Goal: Transaction & Acquisition: Purchase product/service

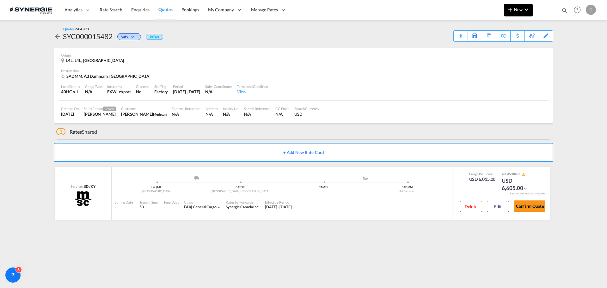
click at [518, 9] on span "New" at bounding box center [519, 9] width 24 height 5
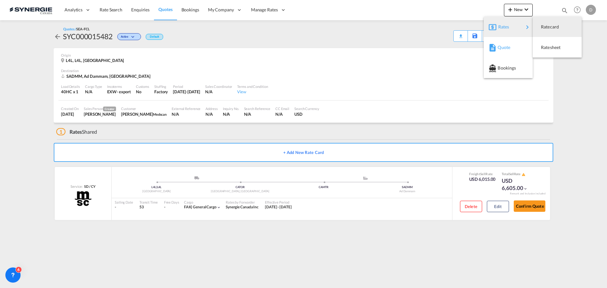
click at [505, 47] on span "Quote" at bounding box center [501, 47] width 7 height 13
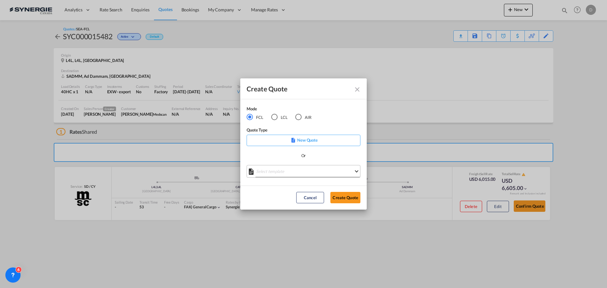
click at [305, 168] on md-select "Select template *NEW* FCL FREEHAND / DAP Pablo Gomez Saldarriaga | 10 Jul 2025 …" at bounding box center [304, 171] width 114 height 13
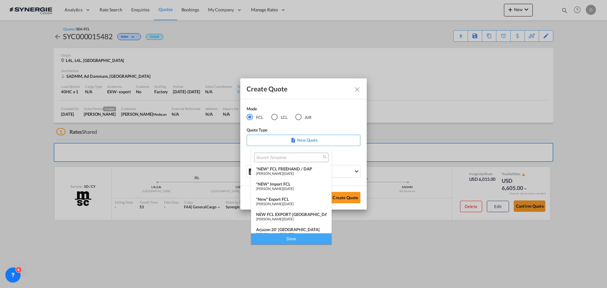
click at [290, 199] on div "*New* Export FCL" at bounding box center [291, 199] width 71 height 5
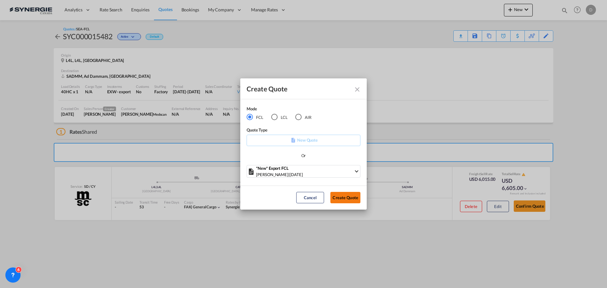
click at [336, 195] on button "Create Quote" at bounding box center [345, 197] width 30 height 11
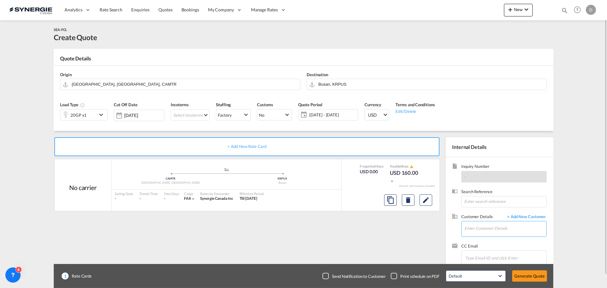
click at [482, 232] on input "Enter Customer Details" at bounding box center [506, 228] width 82 height 14
paste input "ops8@incshipping.com"
type input "ops8@incshipping.com"
click at [541, 215] on span "+ Add New Customer" at bounding box center [525, 217] width 43 height 7
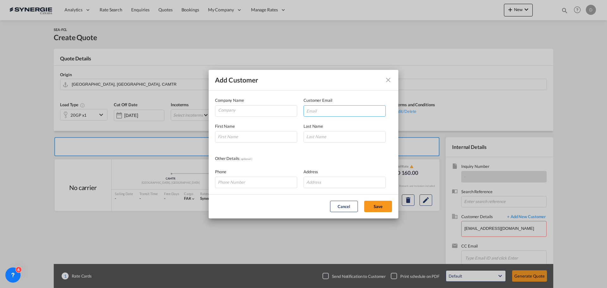
click at [336, 110] on input "Add Customer Company ..." at bounding box center [345, 110] width 82 height 11
paste input "ops8@incshipping.com"
type input "ops8@incshipping.com"
click at [244, 110] on input "Company" at bounding box center [257, 110] width 79 height 9
paste input "INC Express Shipping LLC"
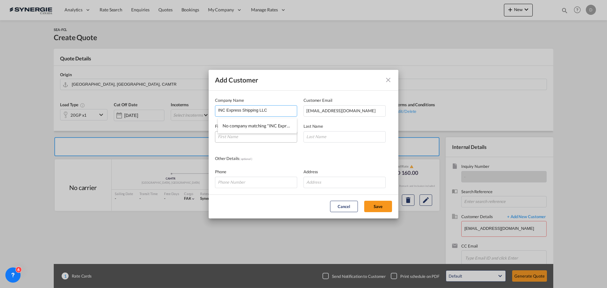
type input "INC Express Shipping LLC"
click at [263, 139] on input "Add Customer Company ..." at bounding box center [256, 136] width 82 height 11
type input "Sujan"
type input "."
click at [370, 212] on button "Save" at bounding box center [378, 206] width 28 height 11
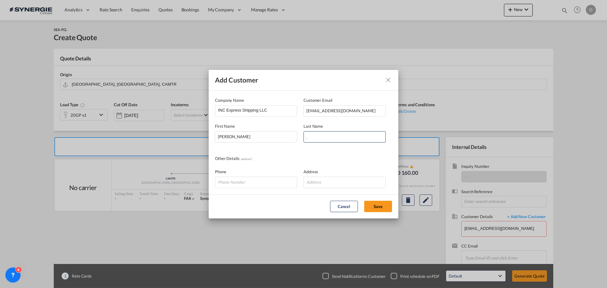
type input "INC Express Shipping LLC, Sujan ., ops8@incshipping.com"
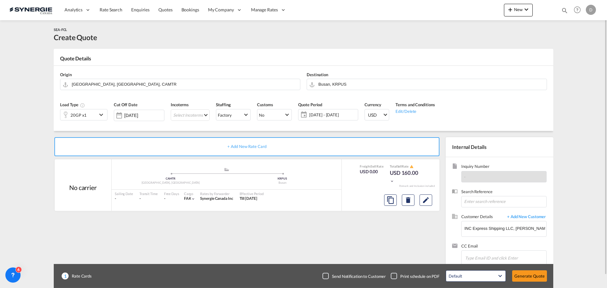
click at [98, 114] on md-icon "icon-chevron-down" at bounding box center [101, 115] width 9 height 8
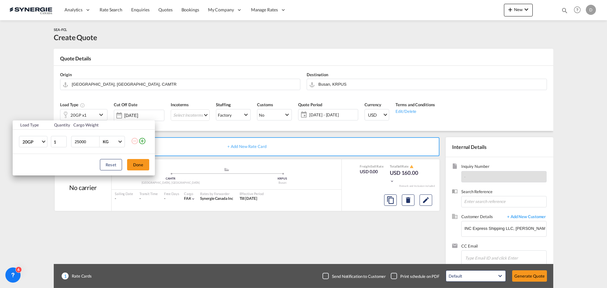
click at [75, 144] on input "25000" at bounding box center [86, 141] width 25 height 11
type input "20000"
click at [139, 165] on button "Done" at bounding box center [138, 164] width 22 height 11
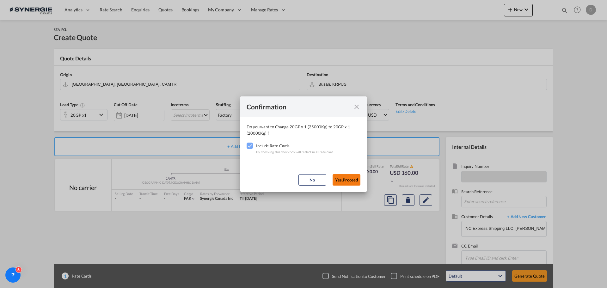
click at [347, 177] on button "Yes,Proceed" at bounding box center [347, 179] width 28 height 11
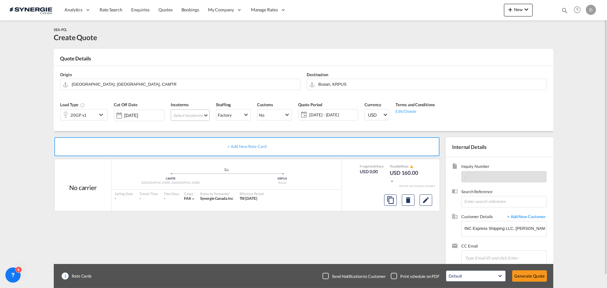
click at [206, 115] on md-select "Select Incoterms FAS - import Free Alongside Ship CIF - export Cost,Insurance a…" at bounding box center [190, 114] width 39 height 11
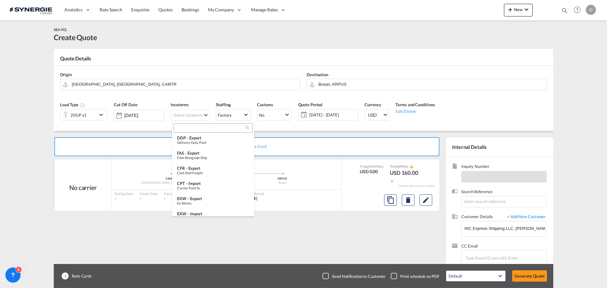
scroll to position [63, 0]
click at [198, 168] on div "EXW - export" at bounding box center [213, 166] width 72 height 5
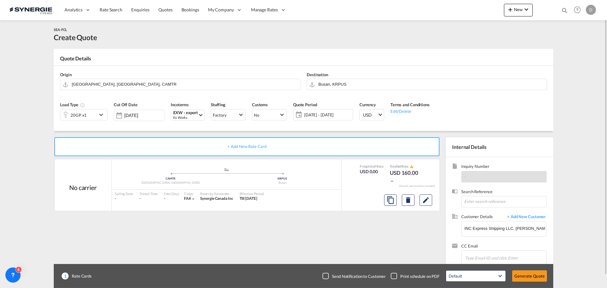
click at [313, 117] on span "15 Oct - 14 Nov 2025" at bounding box center [327, 115] width 47 height 6
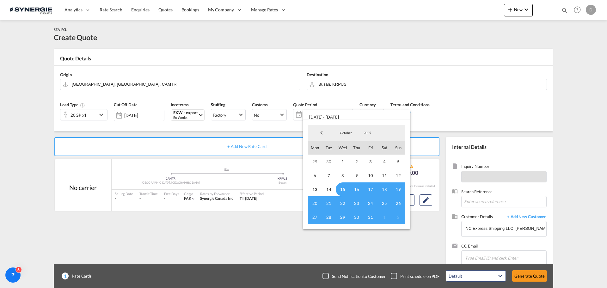
click at [344, 186] on span "15" at bounding box center [343, 189] width 14 height 14
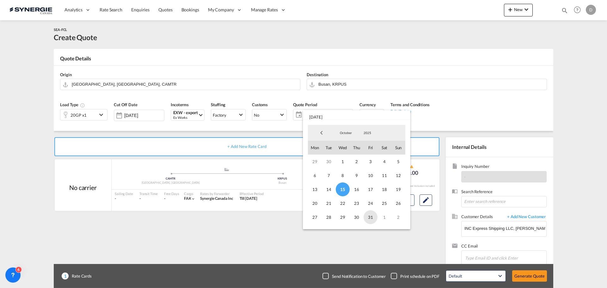
click at [370, 219] on span "31" at bounding box center [371, 217] width 14 height 14
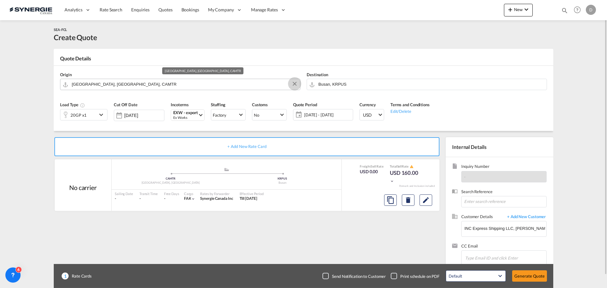
click at [295, 84] on button "Clear Input" at bounding box center [294, 83] width 9 height 9
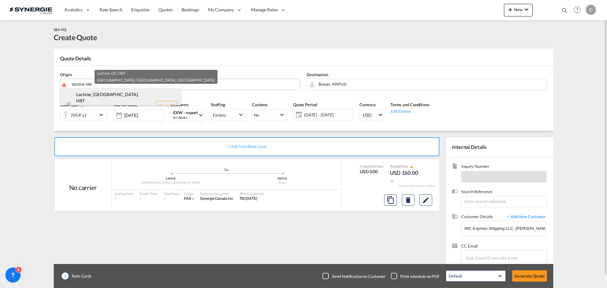
click at [119, 101] on div "Lachine, QC , H8T Quebec / Québec , Canada CA-H8T" at bounding box center [120, 105] width 120 height 35
type input "CA-H8T, Lachine, QC, Quebec / Québec"
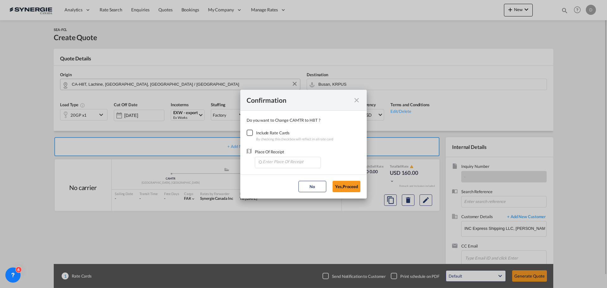
click at [249, 134] on div "Checkbox No Ink" at bounding box center [250, 133] width 6 height 6
click at [291, 166] on input "Enter Place Of Receipt" at bounding box center [289, 161] width 63 height 9
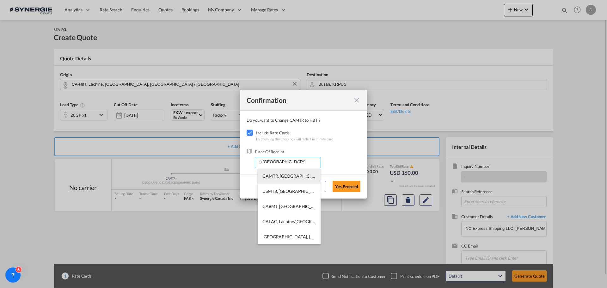
click at [291, 176] on span "CAMTR, Montreal, QC, Canada, North America, Americas" at bounding box center [386, 175] width 248 height 5
type input "CAMTR, Montreal, QC, Canada, North America, Americas"
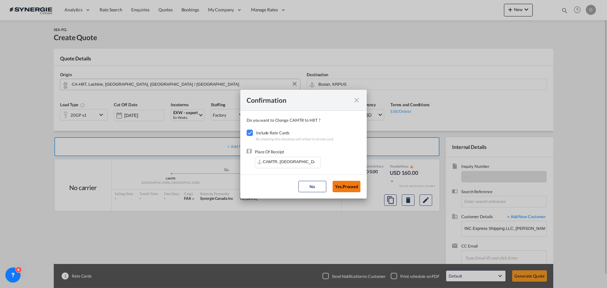
click at [349, 183] on button "Yes,Proceed" at bounding box center [347, 186] width 28 height 11
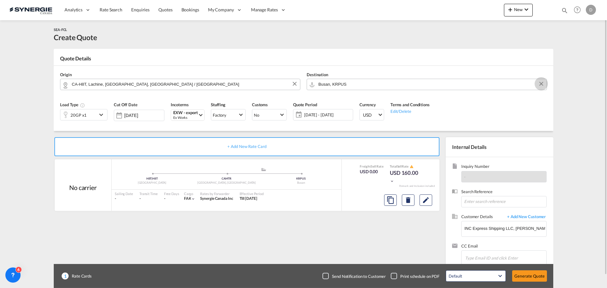
click at [541, 83] on button "Clear Input" at bounding box center [541, 83] width 9 height 9
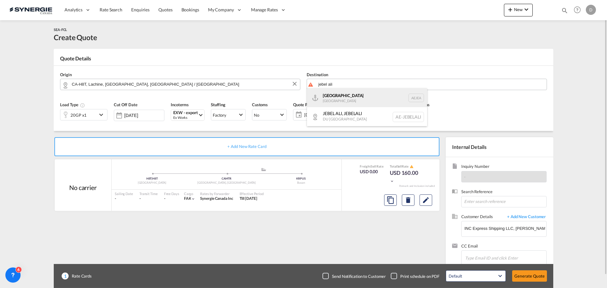
click at [344, 101] on div "Jebel Ali United Arab Emirates AEJEA" at bounding box center [367, 97] width 120 height 19
type input "Jebel Ali, AEJEA"
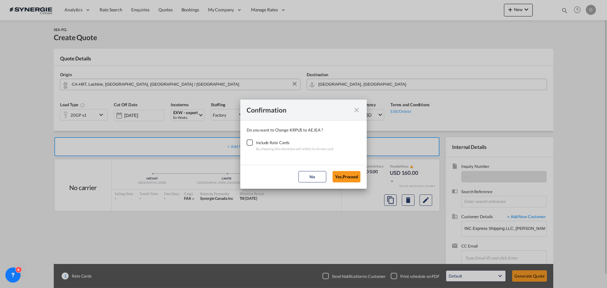
click at [247, 144] on div "Checkbox No Ink" at bounding box center [250, 142] width 6 height 6
click at [335, 180] on button "Yes,Proceed" at bounding box center [347, 176] width 28 height 11
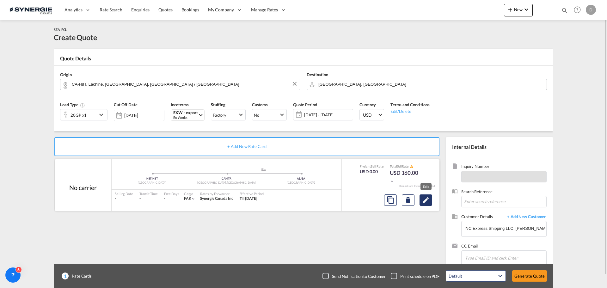
click at [428, 203] on md-icon "Edit" at bounding box center [426, 200] width 8 height 8
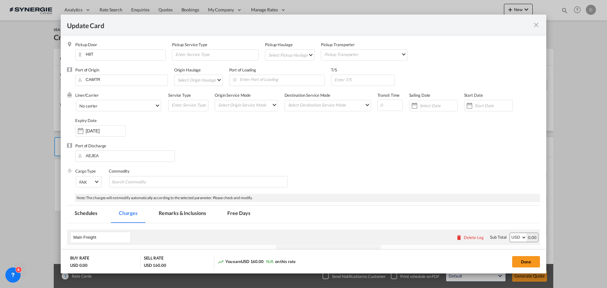
click at [311, 54] on md-select "Select Pickup Haulage rail road barge truck unspecified not available" at bounding box center [291, 55] width 46 height 10
click at [289, 69] on md-option "road" at bounding box center [290, 69] width 56 height 15
click at [275, 82] on input "Enter Port of Loading" at bounding box center [278, 79] width 92 height 9
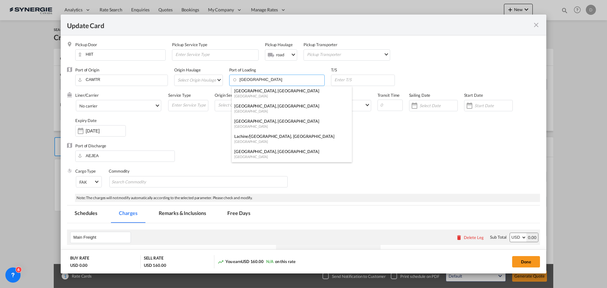
click at [260, 95] on div "Canada" at bounding box center [289, 96] width 111 height 5
type input "Montreal, QC, CAMTR"
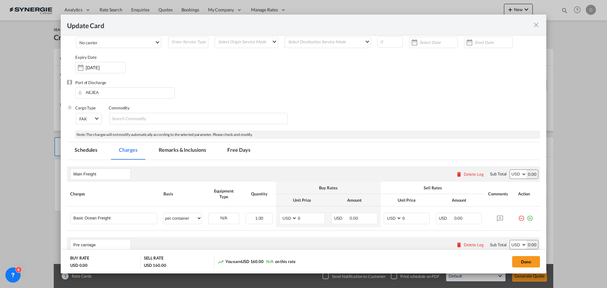
click at [196, 150] on md-tab-item "Remarks & Inclusions" at bounding box center [182, 150] width 62 height 17
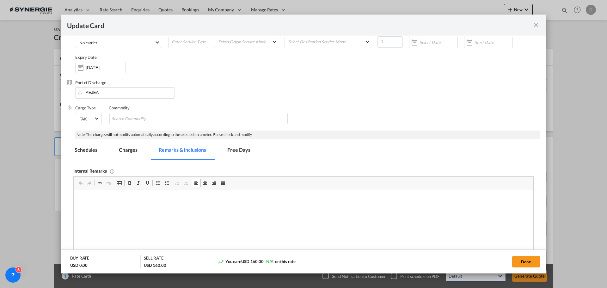
scroll to position [190, 0]
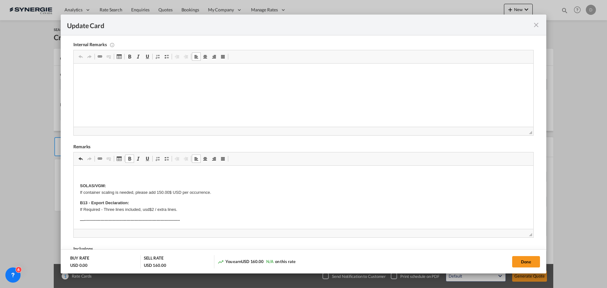
click at [81, 174] on p "Editor, editor29" at bounding box center [303, 175] width 447 height 7
drag, startPoint x: 80, startPoint y: 176, endPoint x: 217, endPoint y: 178, distance: 137.3
click at [131, 158] on span "Update Card Pickup ..." at bounding box center [129, 158] width 5 height 5
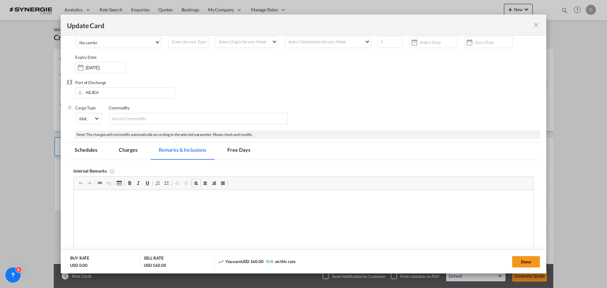
scroll to position [0, 0]
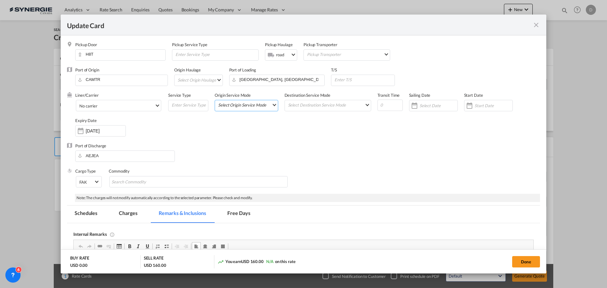
click at [245, 107] on md-select "Select Origin Service Mode SD CY" at bounding box center [248, 104] width 60 height 9
click at [245, 107] on md-option "SD" at bounding box center [247, 104] width 70 height 15
click at [299, 108] on md-select "Select Destination Service Mode SD CY" at bounding box center [328, 104] width 83 height 9
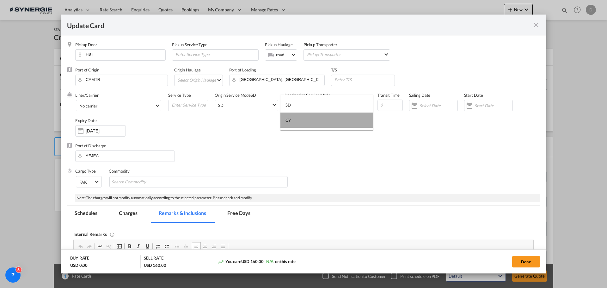
click at [297, 121] on md-option "CY" at bounding box center [327, 120] width 93 height 15
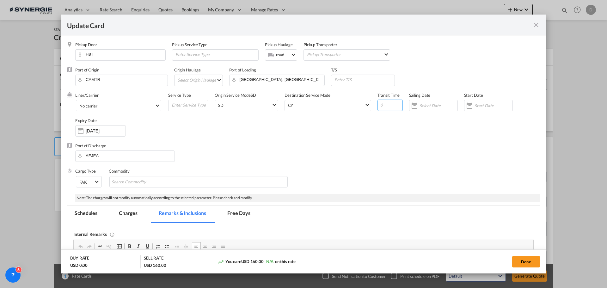
click at [380, 108] on input "Update Card Pickup ..." at bounding box center [390, 105] width 25 height 11
type input "48"
click at [467, 103] on div "Update Card Pickup ..." at bounding box center [470, 105] width 10 height 13
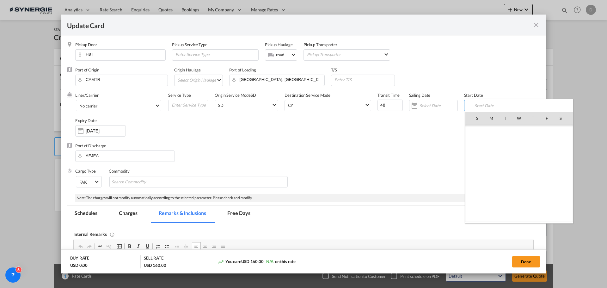
scroll to position [146582, 0]
click at [521, 159] on span "15" at bounding box center [519, 159] width 13 height 13
type input "15 Oct 2025"
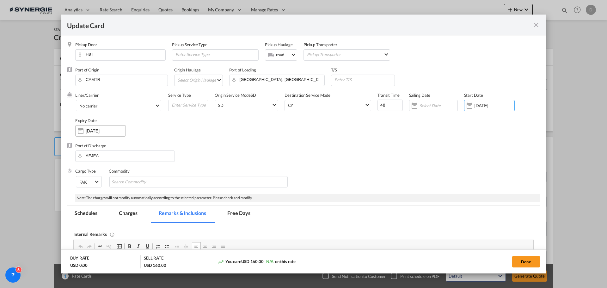
click at [82, 132] on div "Update Card Pickup ..." at bounding box center [81, 131] width 10 height 13
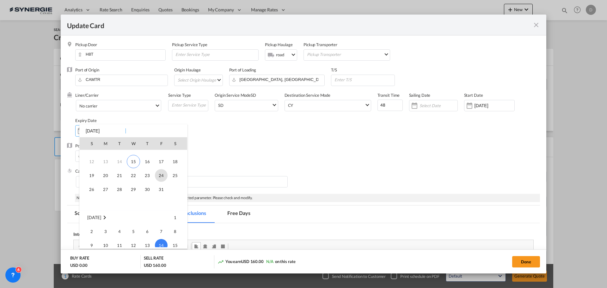
scroll to position [21, 0]
click at [164, 192] on span "31" at bounding box center [161, 192] width 13 height 13
type input "31 Oct 2025"
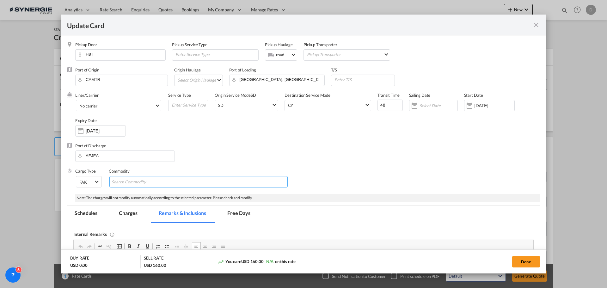
click at [160, 185] on input "Chips input." at bounding box center [141, 182] width 58 height 10
click at [198, 176] on div "Commodity" at bounding box center [202, 180] width 186 height 25
click at [191, 180] on md-chips-wrap "Chips container with autocompletion. Enter the text area, type text to search, …" at bounding box center [198, 181] width 178 height 11
paste input "First Check Tubular Sponge, First Wipe – Nonwoven cleanroom, Ident. Tape"
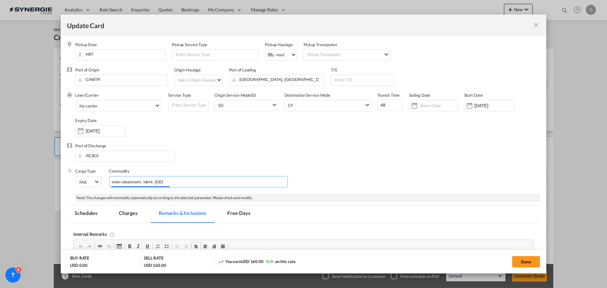
type input "First Check Tubular Sponge, First Wipe – Nonwoven cleanroom, Ident. Tape"
click at [223, 137] on div "Liner/Carrier No carrier Atlantic Container Line (ACL) Baker Transport (GB) | D…" at bounding box center [307, 117] width 465 height 51
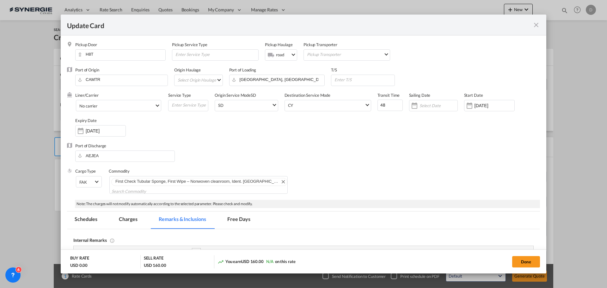
scroll to position [0, 0]
click at [153, 108] on span "No carrier" at bounding box center [116, 106] width 75 height 6
click at [113, 72] on md-option "MSC" at bounding box center [131, 75] width 114 height 15
click at [188, 104] on input "Update Card Pickup ..." at bounding box center [189, 104] width 37 height 9
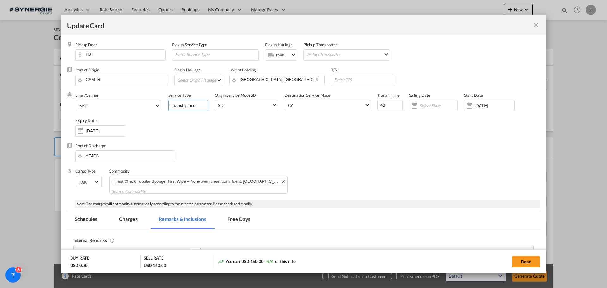
type input "Transhipment"
click at [247, 129] on div "Liner/Carrier MSC Service Type Transhipment Origin Service Mode SD SD Destinati…" at bounding box center [307, 117] width 465 height 51
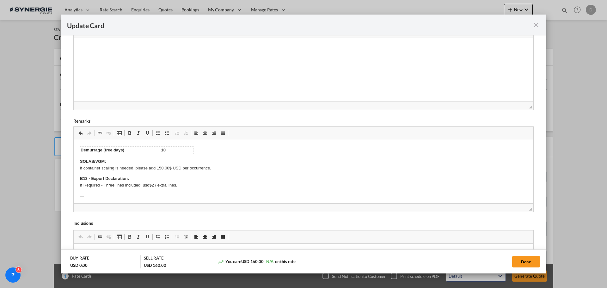
scroll to position [158, 0]
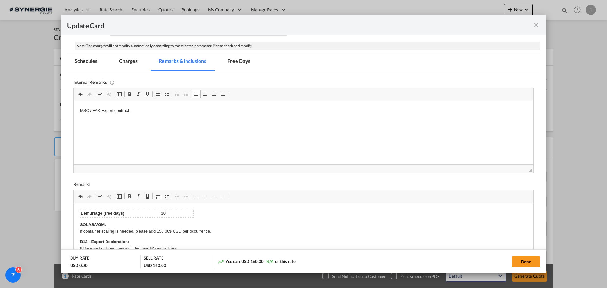
click at [106, 113] on p "MSC / FAK Export contract" at bounding box center [303, 111] width 447 height 7
click at [133, 120] on html "MSC / FAK Export contract" at bounding box center [304, 110] width 460 height 19
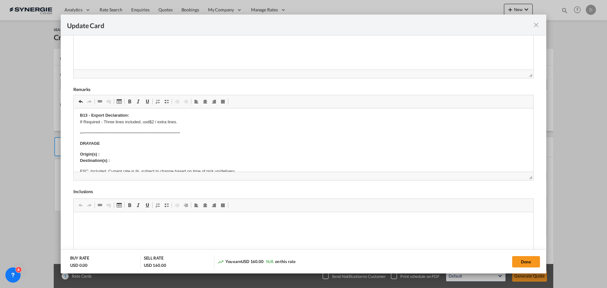
scroll to position [63, 0]
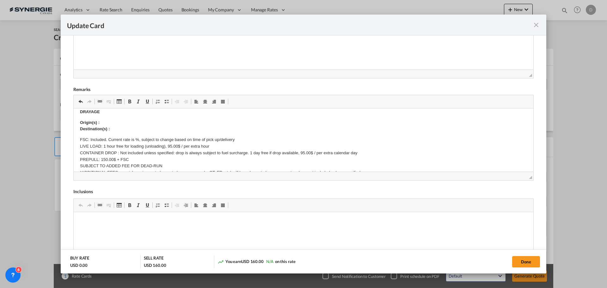
drag, startPoint x: 31, startPoint y: 15, endPoint x: 106, endPoint y: 123, distance: 131.2
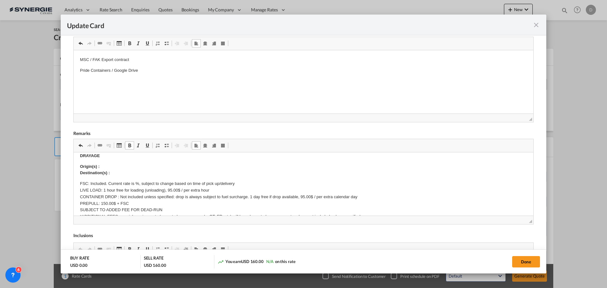
click at [115, 170] on p "Origin(s) : Destination(s) :" at bounding box center [303, 170] width 447 height 13
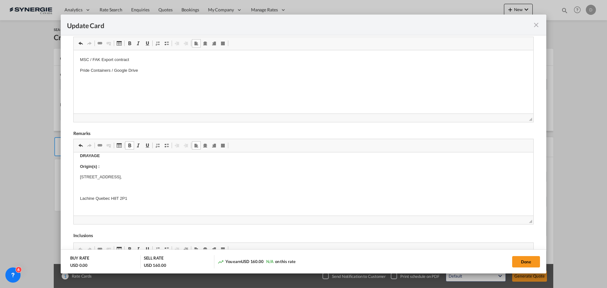
scroll to position [70, 0]
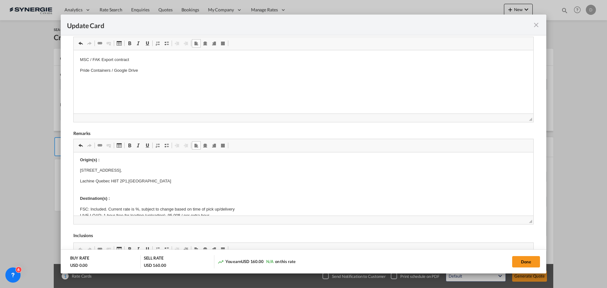
click at [86, 189] on p "Destination(s) :" at bounding box center [303, 195] width 447 height 13
click at [123, 196] on p "Destination(s) :" at bounding box center [303, 195] width 447 height 13
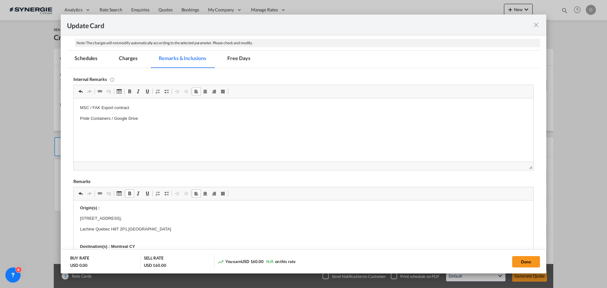
scroll to position [114, 0]
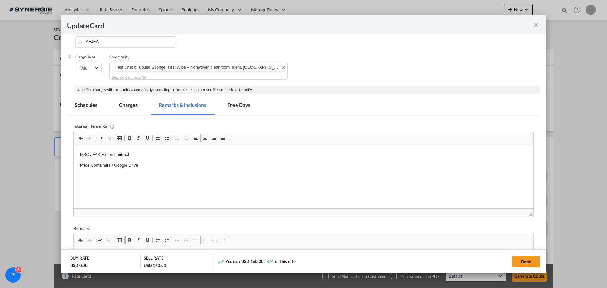
click at [135, 108] on md-tab-item "Charges" at bounding box center [128, 105] width 34 height 17
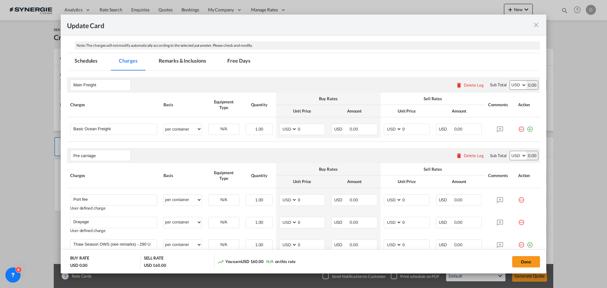
scroll to position [209, 0]
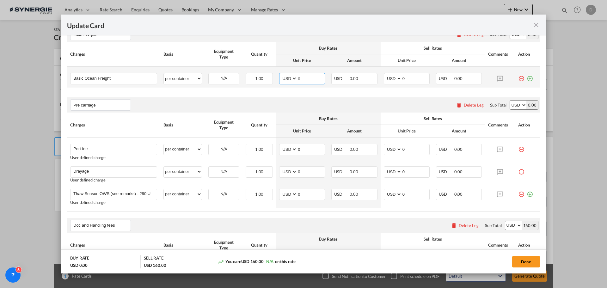
drag, startPoint x: 296, startPoint y: 77, endPoint x: 304, endPoint y: 77, distance: 8.2
click at [304, 77] on input "0" at bounding box center [311, 77] width 28 height 9
type input "2501"
drag, startPoint x: 398, startPoint y: 78, endPoint x: 403, endPoint y: 78, distance: 5.4
click at [403, 78] on md-input-container "AED AFN ALL AMD ANG AOA ARS AUD AWG AZN BAM BBD BDT BGN BHD BIF BMD BND BOB BRL…" at bounding box center [407, 78] width 46 height 11
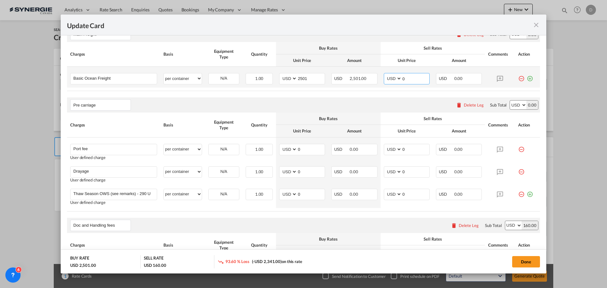
click at [403, 78] on input "0" at bounding box center [416, 77] width 28 height 9
drag, startPoint x: 399, startPoint y: 79, endPoint x: 406, endPoint y: 79, distance: 6.6
click at [406, 79] on input "0" at bounding box center [416, 77] width 28 height 9
click at [393, 90] on table "Charges Basis Equipment Type Quantity Buy Rates Sell Rates Comments Action Unit…" at bounding box center [303, 66] width 473 height 49
click at [404, 81] on input "2800" at bounding box center [416, 77] width 28 height 9
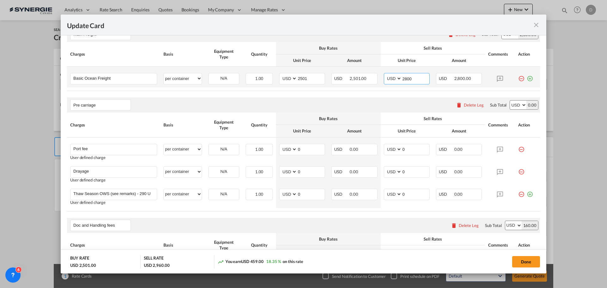
click at [404, 81] on input "2800" at bounding box center [416, 77] width 28 height 9
type input "2701"
click at [357, 95] on rate-modification "Main Freight Please enter leg name Leg Name Already Exists Delete Leg Sub Total…" at bounding box center [303, 233] width 473 height 427
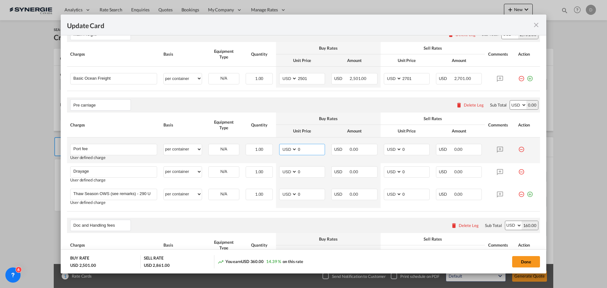
drag, startPoint x: 297, startPoint y: 149, endPoint x: 303, endPoint y: 149, distance: 6.6
click at [304, 149] on input "0" at bounding box center [311, 148] width 28 height 9
type input "50"
click at [403, 151] on input "0" at bounding box center [416, 148] width 28 height 9
drag, startPoint x: 399, startPoint y: 150, endPoint x: 409, endPoint y: 150, distance: 9.5
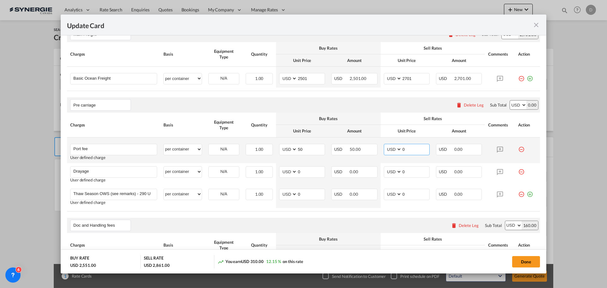
click at [409, 150] on input "0" at bounding box center [416, 148] width 28 height 9
type input "65"
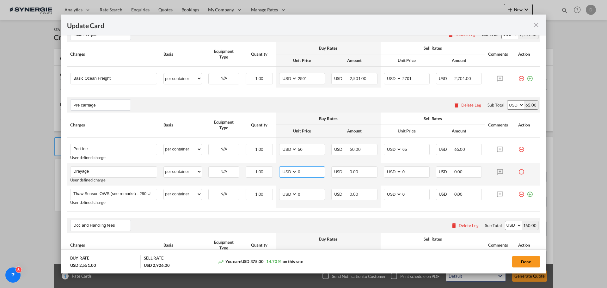
click at [298, 173] on input "0" at bounding box center [311, 171] width 28 height 9
type input "299"
drag, startPoint x: 399, startPoint y: 172, endPoint x: 407, endPoint y: 172, distance: 7.6
click at [407, 172] on input "0" at bounding box center [416, 171] width 28 height 9
type input "405"
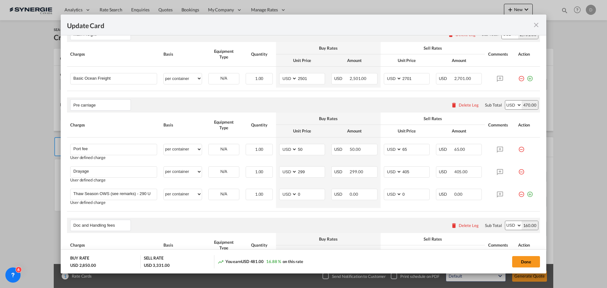
click at [343, 226] on div "Doc and Handling fees Please enter leg name Leg Name Already Exists Delete Leg …" at bounding box center [303, 225] width 473 height 15
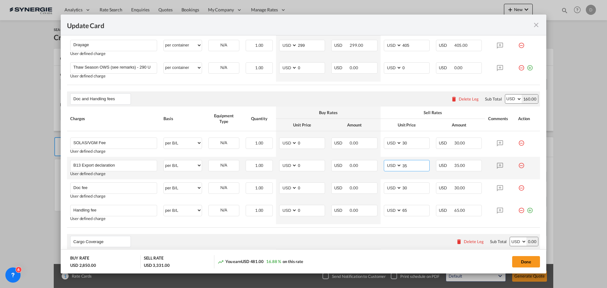
click at [402, 165] on input "35" at bounding box center [416, 164] width 28 height 9
type input "55"
click at [519, 263] on button "Done" at bounding box center [526, 261] width 28 height 11
type input "14 Oct 2025"
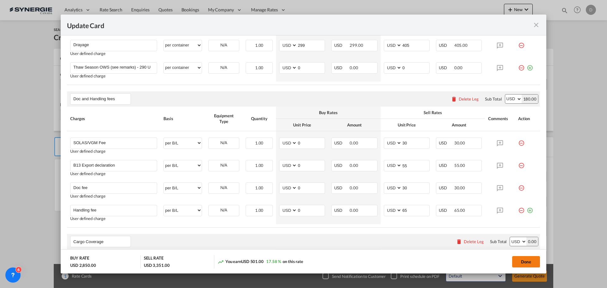
type input "30 Oct 2025"
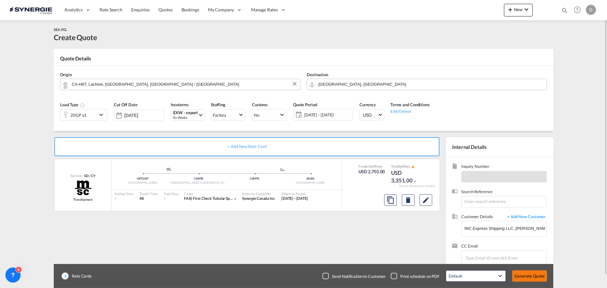
click at [526, 275] on button "Generate Quote" at bounding box center [529, 275] width 35 height 11
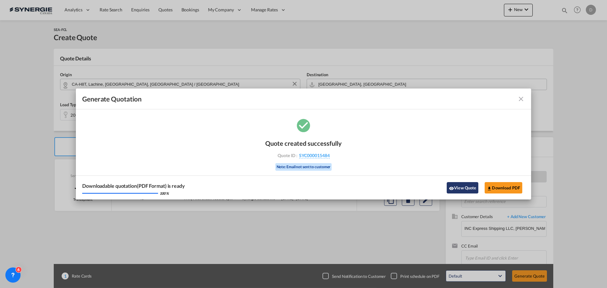
click at [466, 186] on button "View Quote" at bounding box center [463, 187] width 32 height 11
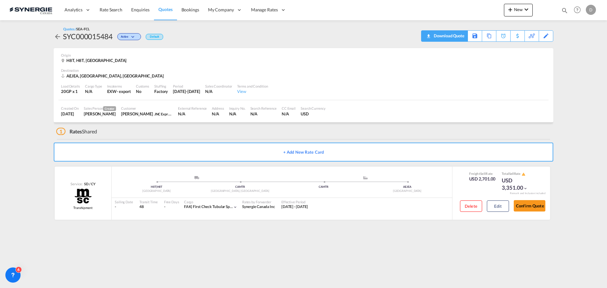
click at [451, 35] on div "Download Quote" at bounding box center [448, 36] width 32 height 10
click at [565, 9] on md-icon "icon-magnify" at bounding box center [564, 10] width 7 height 7
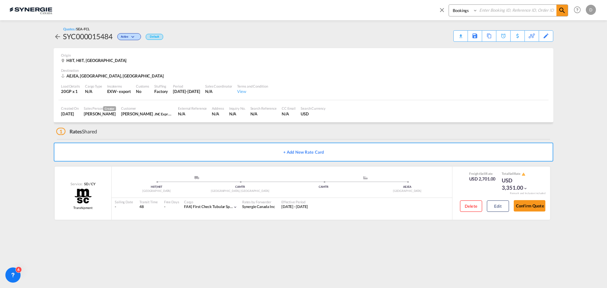
click at [455, 10] on select "Bookings Quotes Enquiries" at bounding box center [464, 10] width 30 height 11
select select "Quotes"
click at [449, 5] on select "Bookings Quotes Enquiries" at bounding box center [464, 10] width 30 height 11
click at [501, 13] on input at bounding box center [517, 10] width 79 height 11
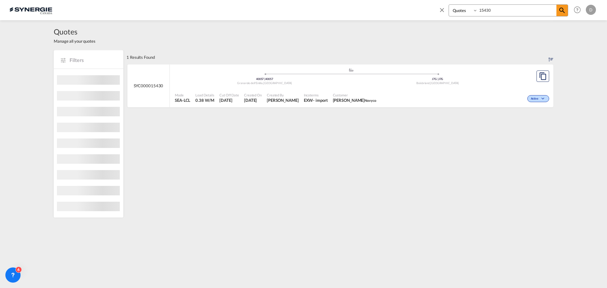
click at [351, 96] on span "Customer" at bounding box center [354, 95] width 43 height 5
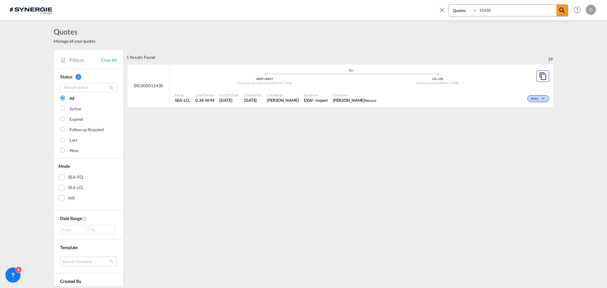
click at [486, 10] on input "15430" at bounding box center [517, 10] width 79 height 11
click at [487, 9] on input "15430" at bounding box center [517, 10] width 79 height 11
click at [347, 102] on span "Marie Anick Fortin Synergie Canada" at bounding box center [361, 100] width 58 height 6
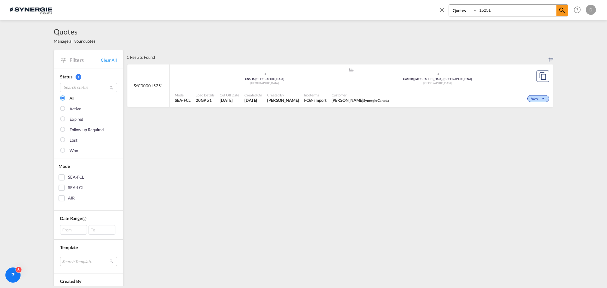
click at [486, 9] on input "15251" at bounding box center [517, 10] width 79 height 11
type input "15203"
click at [278, 103] on div "Created By Daniel Dico" at bounding box center [283, 98] width 37 height 16
click at [441, 11] on md-icon "icon-close" at bounding box center [442, 9] width 7 height 7
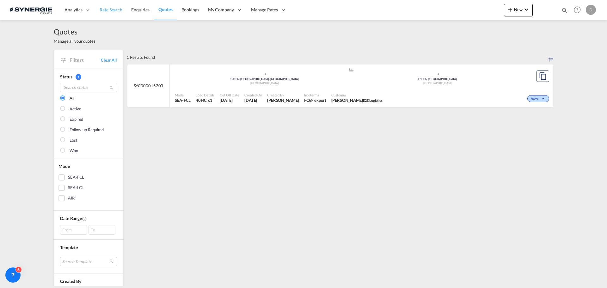
click at [117, 6] on link "Rate Search" at bounding box center [111, 10] width 32 height 21
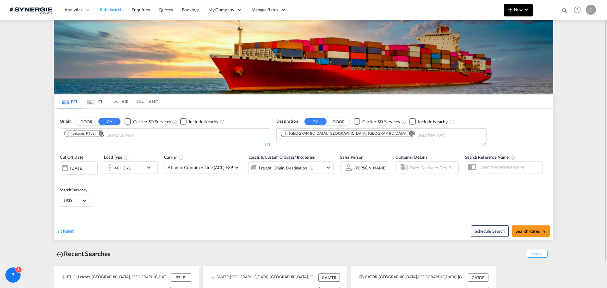
click at [513, 11] on md-icon "icon-plus 400-fg" at bounding box center [511, 10] width 8 height 8
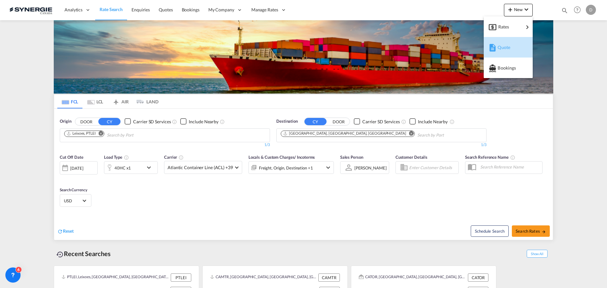
click at [505, 47] on span "Quote" at bounding box center [501, 47] width 7 height 13
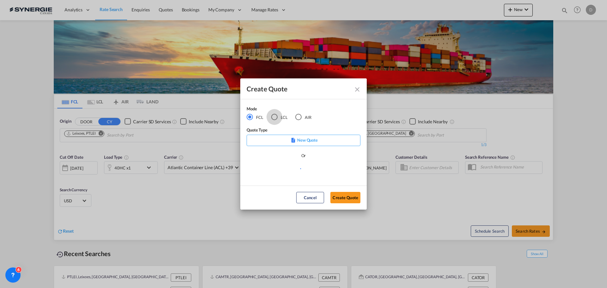
click at [271, 116] on div "LCL" at bounding box center [274, 117] width 6 height 6
click at [313, 168] on md-select "Select template *NEW* UBV Italy consol LCL Pablo Gomez Saldarriaga | 23 Sep 202…" at bounding box center [304, 171] width 114 height 13
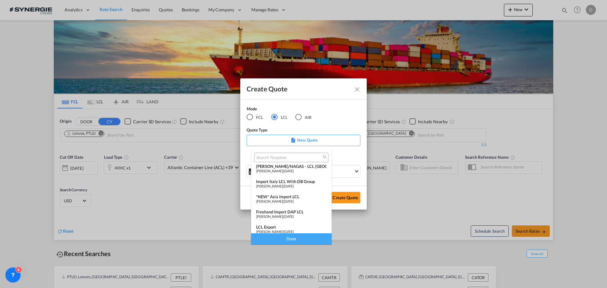
scroll to position [82, 0]
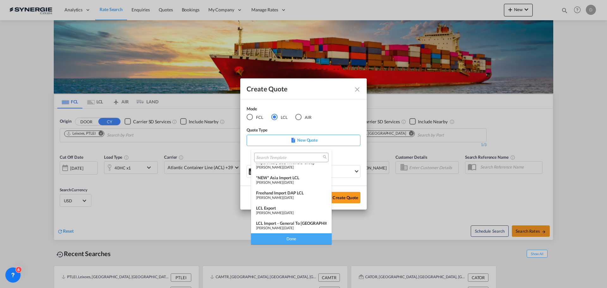
click at [282, 207] on div "LCL Export" at bounding box center [291, 208] width 71 height 5
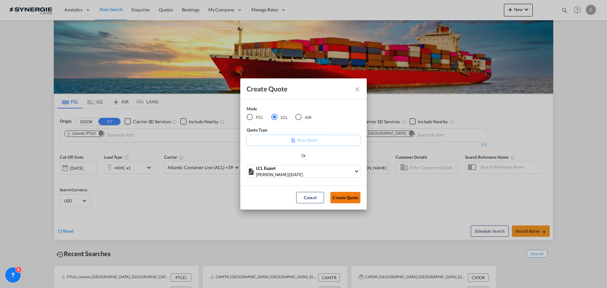
click at [353, 193] on button "Create Quote" at bounding box center [345, 197] width 30 height 11
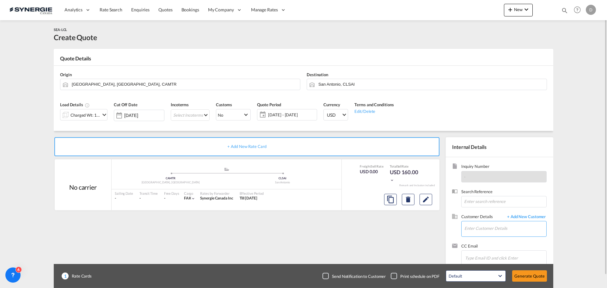
click at [486, 237] on md-autocomplete at bounding box center [505, 229] width 82 height 16
click at [485, 233] on input "Enter Customer Details" at bounding box center [506, 228] width 82 height 14
paste input "k.valois@gosynergie.com"
type input "k.valois@gosynergie.com"
click at [522, 217] on span "+ Add New Customer" at bounding box center [525, 217] width 43 height 7
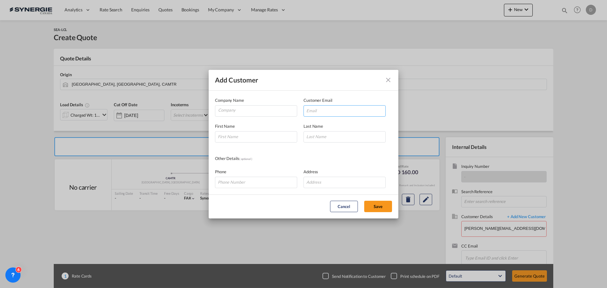
click at [338, 110] on input "Add Customer Company ..." at bounding box center [345, 110] width 82 height 11
paste input "k.valois@gosynergie.com"
type input "k.valois@gosynergie.com"
click at [271, 114] on input "Company" at bounding box center [257, 110] width 79 height 9
type input "Synergie"
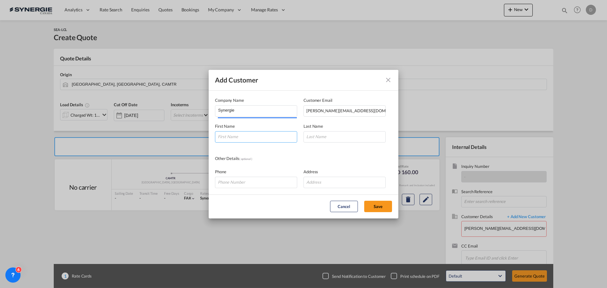
click at [260, 136] on input "Add Customer Company ..." at bounding box center [256, 136] width 82 height 11
type input "Karine"
type input "Valois"
click at [374, 205] on button "Save" at bounding box center [378, 206] width 28 height 11
type input "Synergie, Karine Valois, k.valois@gosynergie.com"
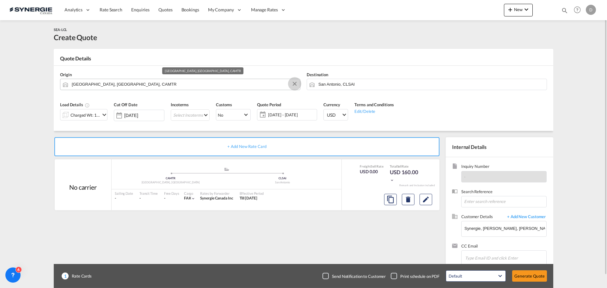
click at [294, 83] on button "Clear Input" at bounding box center [294, 83] width 9 height 9
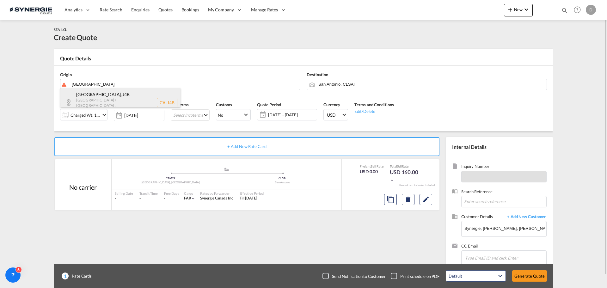
click at [119, 96] on div "Boucherville , J4B Quebec / Québec , Canada CA-J4B" at bounding box center [120, 102] width 120 height 28
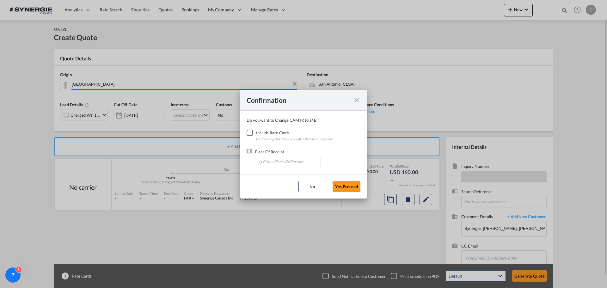
type input "CA-J4B, Boucherville, Quebec / Québec"
click at [248, 133] on div "Checkbox No Ink" at bounding box center [250, 133] width 6 height 6
click at [285, 161] on input "Enter Place Of Receipt" at bounding box center [289, 161] width 63 height 9
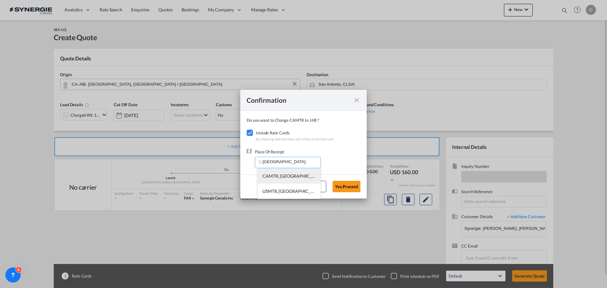
click at [287, 174] on span "CAMTR, Montreal, QC, Canada, North America, Americas" at bounding box center [386, 175] width 248 height 5
type input "CAMTR, Montreal, QC, Canada, North America, Americas"
drag, startPoint x: 351, startPoint y: 188, endPoint x: 345, endPoint y: 185, distance: 6.7
click at [349, 188] on button "Yes,Proceed" at bounding box center [347, 186] width 28 height 11
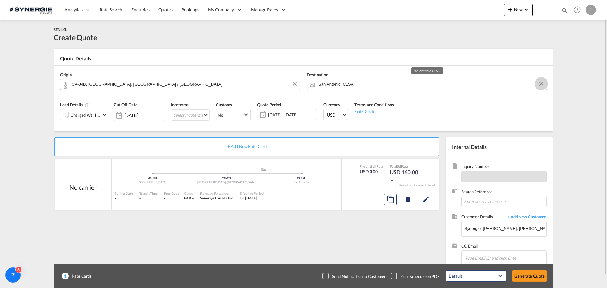
click at [542, 84] on button "Clear Input" at bounding box center [541, 83] width 9 height 9
paste input "8042 Graz"
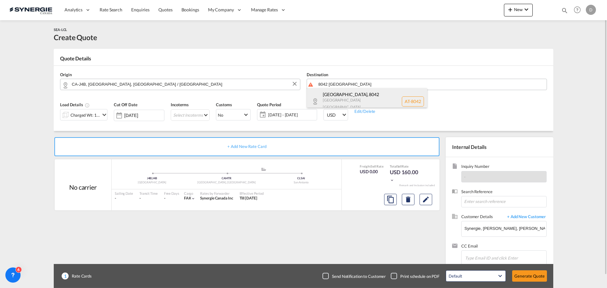
click at [335, 96] on div "Graz , 8042 Steiermark Austria AT-8042" at bounding box center [367, 101] width 120 height 26
type input "AT-8042, Graz, Steiermark"
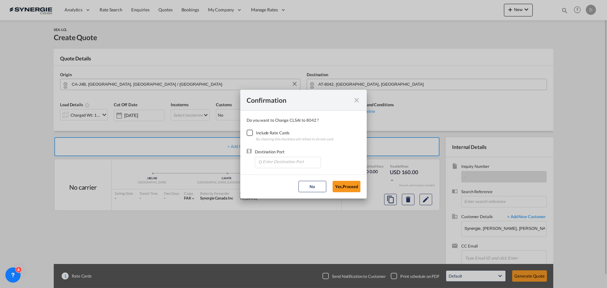
click at [251, 134] on div "Checkbox No Ink" at bounding box center [250, 133] width 6 height 6
click at [304, 165] on input "Enter Destination Port" at bounding box center [289, 161] width 63 height 9
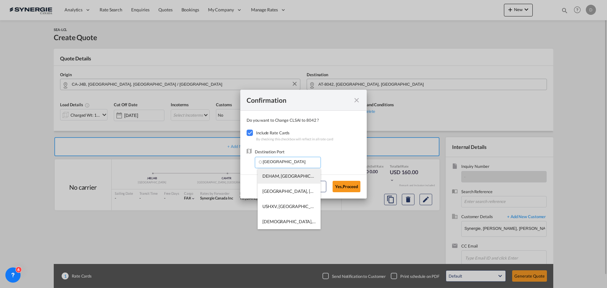
click at [302, 178] on span "DEHAM, Hamburg, Germany, Western Europe, Europe" at bounding box center [363, 175] width 203 height 5
type input "DEHAM, Hamburg, Germany, Western Europe, Europe"
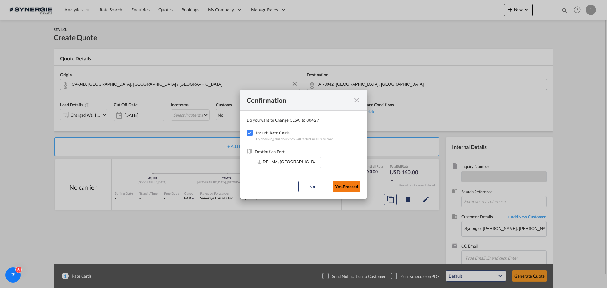
click at [354, 189] on button "Yes,Proceed" at bounding box center [347, 186] width 28 height 11
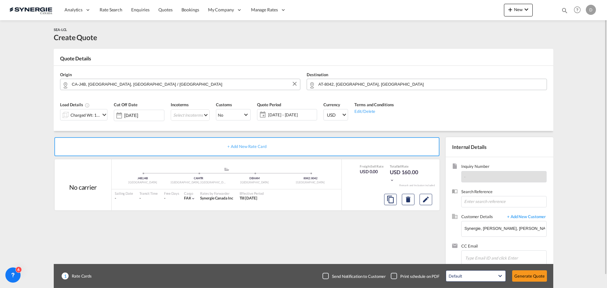
click at [102, 115] on md-icon "icon-chevron-down" at bounding box center [105, 115] width 8 height 8
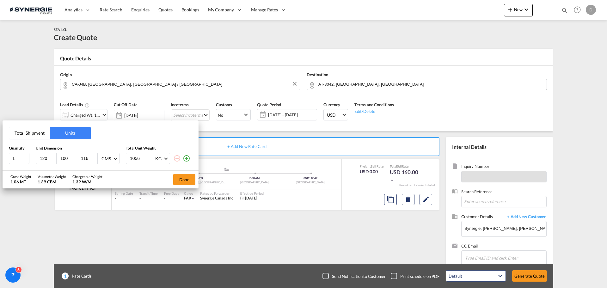
click at [46, 161] on input "120" at bounding box center [47, 159] width 17 height 6
type input "122"
type input "102"
type input "122"
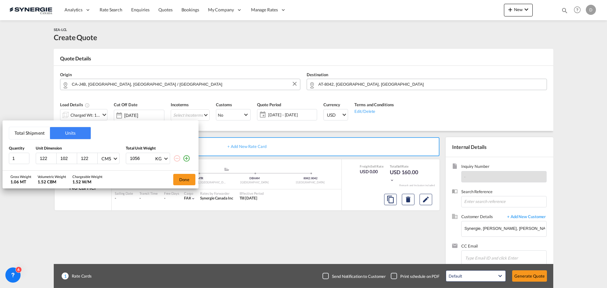
click at [136, 160] on input "1056" at bounding box center [141, 158] width 25 height 11
click at [135, 159] on input "1056" at bounding box center [141, 158] width 25 height 11
type input "862"
click at [181, 182] on button "Done" at bounding box center [184, 179] width 22 height 11
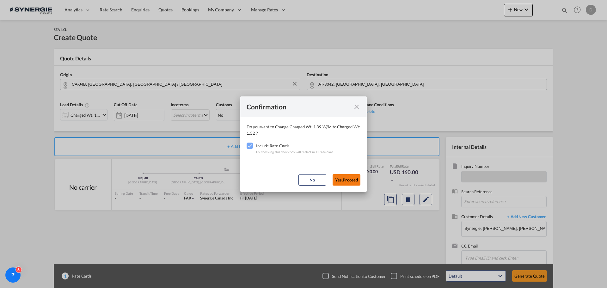
click at [347, 178] on button "Yes,Proceed" at bounding box center [347, 179] width 28 height 11
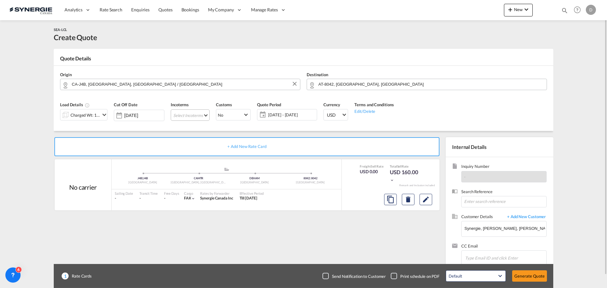
click at [205, 114] on md-select "Select Incoterms FAS - import Free Alongside Ship CIF - export Cost,Insurance a…" at bounding box center [190, 114] width 39 height 11
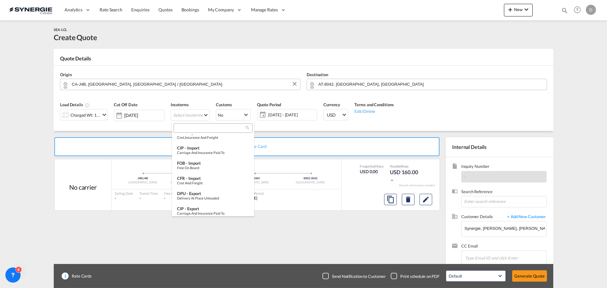
scroll to position [190, 0]
click at [210, 165] on div "Delivery at Place Unloaded" at bounding box center [213, 166] width 72 height 4
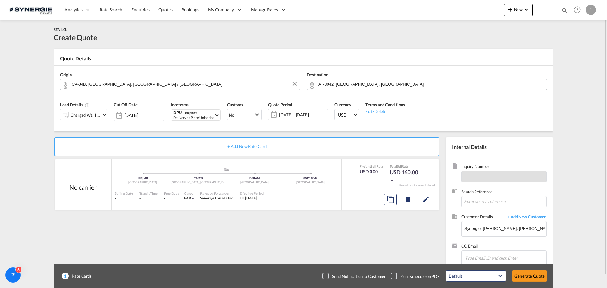
click at [304, 114] on span "15 Oct - 14 Nov 2025" at bounding box center [302, 115] width 47 height 6
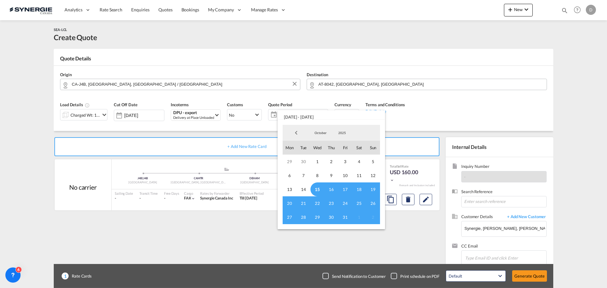
click at [319, 189] on span "15" at bounding box center [318, 189] width 14 height 14
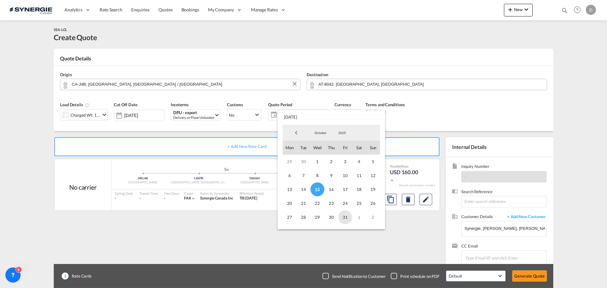
click at [343, 219] on span "31" at bounding box center [345, 217] width 14 height 14
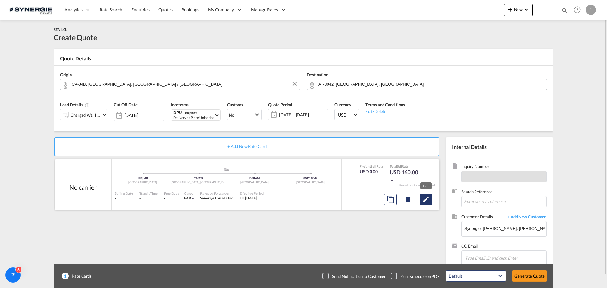
click at [429, 198] on md-icon "Edit" at bounding box center [426, 200] width 8 height 8
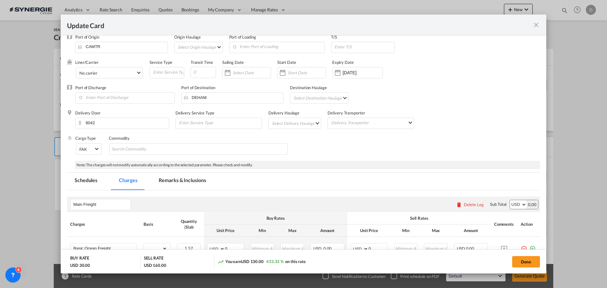
scroll to position [32, 0]
click at [282, 72] on div "Update Card Pickup ..." at bounding box center [283, 74] width 10 height 13
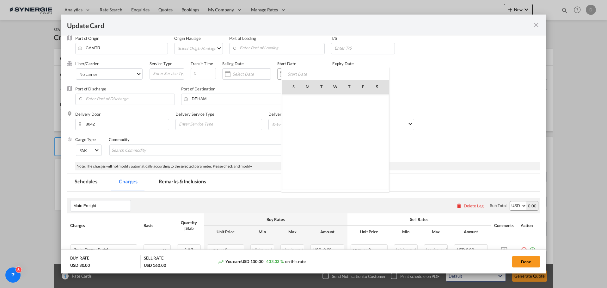
scroll to position [146582, 0]
click at [333, 127] on span "15" at bounding box center [335, 127] width 13 height 13
type input "15 Oct 2025"
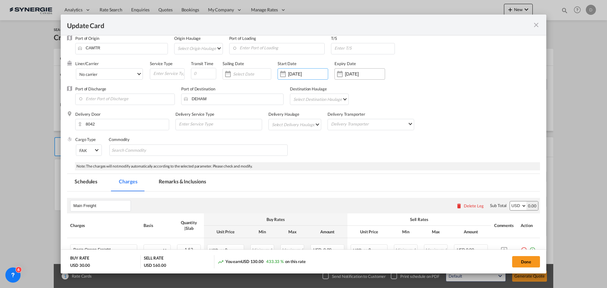
click at [345, 70] on div "Update Card Pickup ..." at bounding box center [340, 74] width 10 height 13
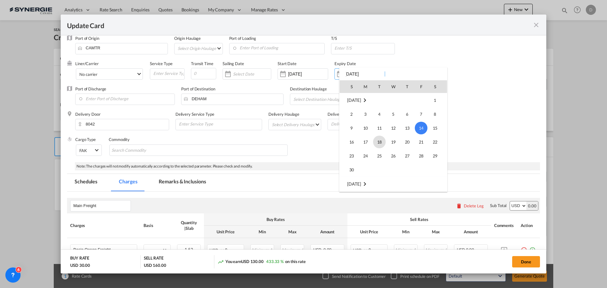
scroll to position [21, 0]
click at [424, 132] on span "31" at bounding box center [421, 135] width 13 height 13
type input "31 Oct 2025"
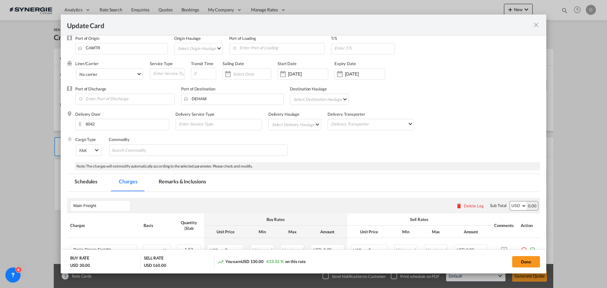
click at [359, 150] on div "Cargo Type FAK FAK GCR GDSM General Cargo Hazardous Cargo Ambient Foodstuff Chi…" at bounding box center [307, 149] width 465 height 25
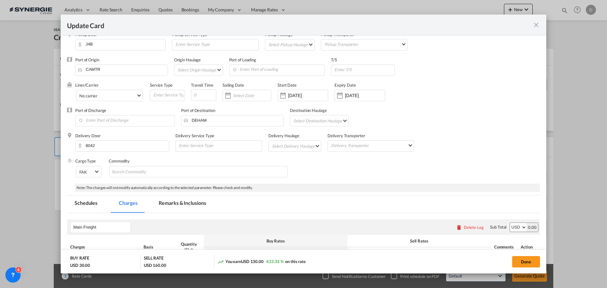
scroll to position [0, 0]
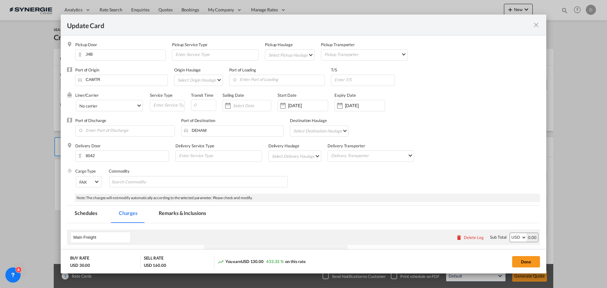
click at [307, 55] on md-select "Select Pickup Haulage rail road barge truck unspecified not available" at bounding box center [291, 55] width 46 height 10
click at [290, 71] on md-option "road" at bounding box center [290, 69] width 56 height 15
click at [287, 77] on input "Enter Port of Loading" at bounding box center [278, 79] width 92 height 9
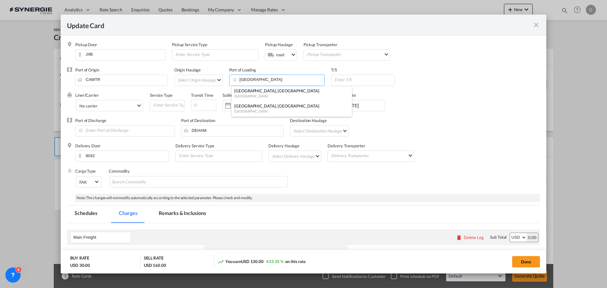
click at [268, 93] on div "Montreal, QC" at bounding box center [289, 91] width 111 height 6
type input "Montreal, QC, CAMTR"
click at [197, 104] on input "Update Card Pickup ..." at bounding box center [203, 105] width 25 height 11
type input "18"
click at [170, 107] on input "Update Card Pickup ..." at bounding box center [169, 104] width 32 height 9
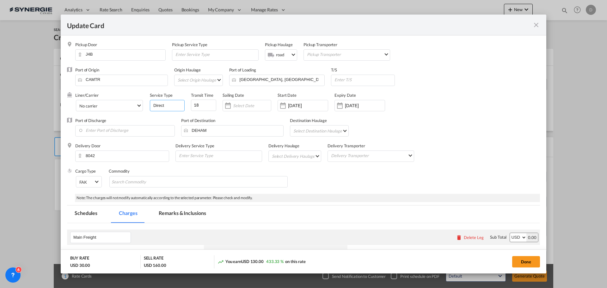
type input "Direct"
click at [426, 103] on div "Liner/Carrier No carrier Atlantic Container Line (ACL) Baker Transport (GB) | D…" at bounding box center [261, 104] width 373 height 25
click at [315, 156] on md-select "Select Delivery Haulage rail road barge truck unspecified not available" at bounding box center [296, 156] width 50 height 10
click at [292, 170] on md-option "road" at bounding box center [295, 171] width 59 height 15
click at [217, 183] on md-chips-wrap "Chips container with autocompletion. Enter the text area, type text to search, …" at bounding box center [198, 181] width 178 height 11
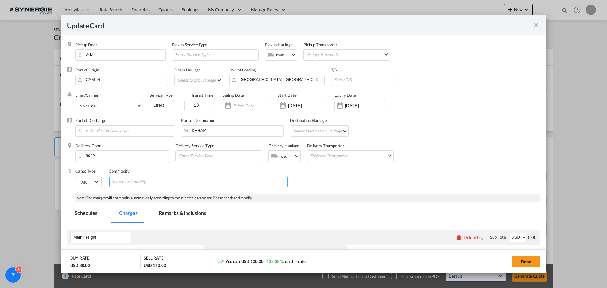
click at [162, 183] on input "Chips input." at bounding box center [141, 182] width 58 height 10
paste input "magazines ; HS code #4901.99.00"
type input "magazines ; HS code #4901.99.00"
click at [401, 174] on div "Cargo Type FAK FAK GCR GDSM General Cargo Hazardous Cargo Ambient Foodstuff Chi…" at bounding box center [307, 180] width 465 height 25
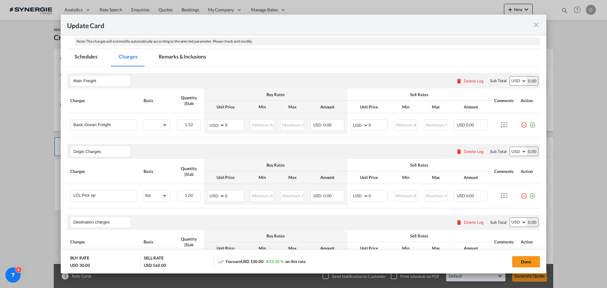
scroll to position [158, 0]
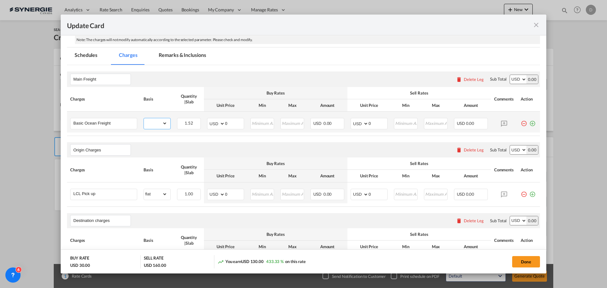
click at [163, 125] on select "gross_weight volumetric_weight per_shipment per_bl per_km per_hawb per_kg flat …" at bounding box center [155, 123] width 23 height 10
select select "per_w/m"
click at [144, 118] on select "gross_weight volumetric_weight per_shipment per_bl per_km per_hawb per_kg flat …" at bounding box center [155, 123] width 23 height 10
drag, startPoint x: 224, startPoint y: 124, endPoint x: 234, endPoint y: 125, distance: 10.8
click at [235, 123] on input "0" at bounding box center [234, 122] width 19 height 9
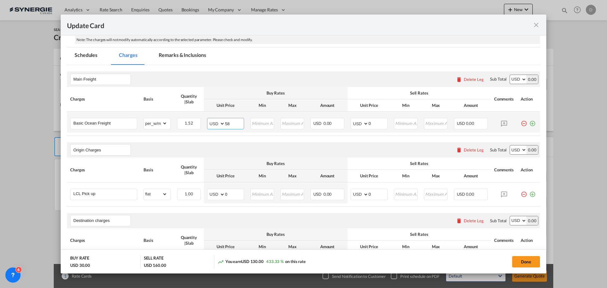
type input "58"
type input "68"
click at [285, 147] on div "Origin Charges Please enter leg name Leg Name Already Exists Delete Leg Sub Tot…" at bounding box center [303, 149] width 473 height 15
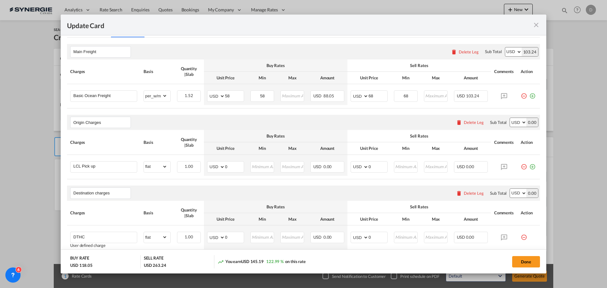
scroll to position [190, 0]
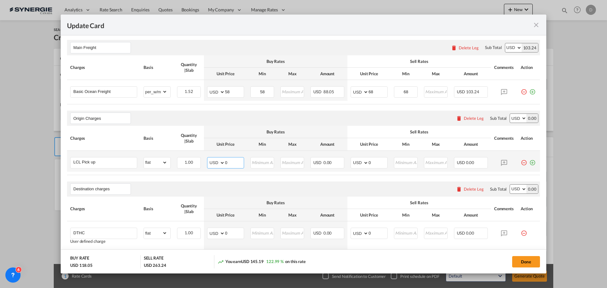
drag, startPoint x: 225, startPoint y: 162, endPoint x: 232, endPoint y: 162, distance: 7.3
click at [232, 162] on input "0" at bounding box center [234, 161] width 19 height 9
type input "165"
type input "175"
click at [286, 191] on div "Destination charges Please enter leg name Leg Name Already Exists Delete Leg Su…" at bounding box center [303, 189] width 473 height 15
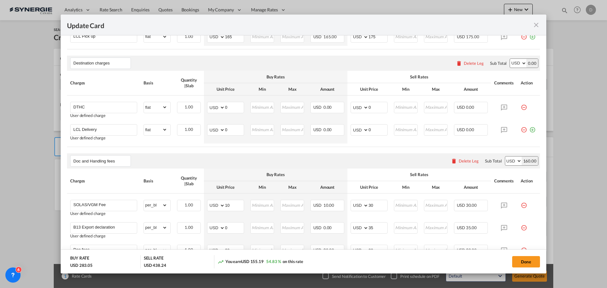
scroll to position [316, 0]
drag, startPoint x: 224, startPoint y: 129, endPoint x: 234, endPoint y: 131, distance: 10.9
click at [234, 130] on input "0" at bounding box center [234, 128] width 19 height 9
type input "760"
type input "780"
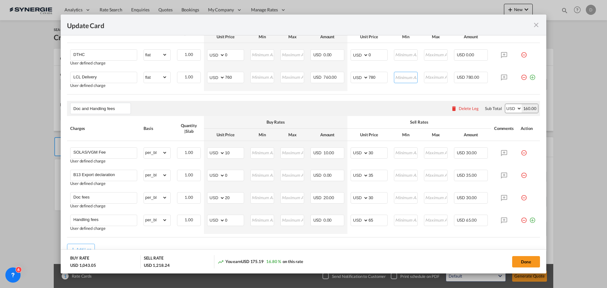
scroll to position [398, 0]
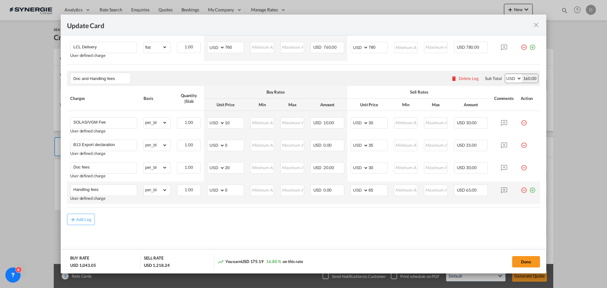
click at [531, 191] on md-icon "icon-plus-circle-outline green-400-fg" at bounding box center [532, 188] width 6 height 6
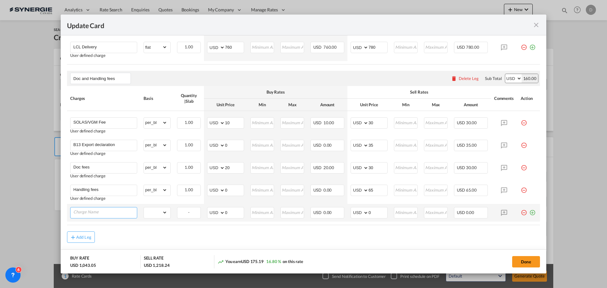
click at [90, 211] on input "Charge Name" at bounding box center [105, 211] width 64 height 9
paste input "ENS Filing Fee"
type input "ENS Filing Fee"
click at [162, 212] on select "gross_weight volumetric_weight per_shipment per_bl per_km per_hawb per_kg flat …" at bounding box center [155, 212] width 23 height 10
select select "per_bl"
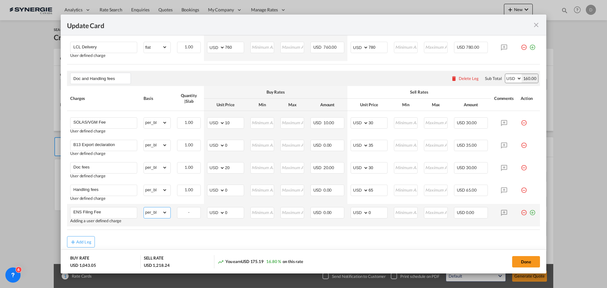
click at [144, 207] on select "gross_weight volumetric_weight per_shipment per_bl per_km per_hawb per_kg flat …" at bounding box center [155, 212] width 23 height 10
click at [225, 210] on md-input-container "AED AFN ALL AMD ANG AOA ARS AUD AWG AZN BAM BBD BDT BGN BHD BIF BMD BND BOB BRL…" at bounding box center [225, 212] width 37 height 11
click at [230, 212] on input "0" at bounding box center [234, 211] width 19 height 9
drag, startPoint x: 230, startPoint y: 214, endPoint x: 223, endPoint y: 215, distance: 6.8
click at [223, 215] on md-input-container "AED AFN ALL AMD ANG AOA ARS AUD AWG AZN BAM BBD BDT BGN BHD BIF BMD BND BOB BRL…" at bounding box center [225, 212] width 37 height 11
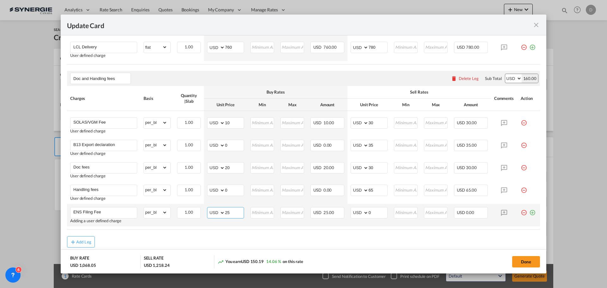
type input "25"
type input "35"
click at [239, 228] on table "Charges Basis Quantity | Slab Buy Rates Sell Rates Comments Action Unit Price M…" at bounding box center [303, 158] width 473 height 144
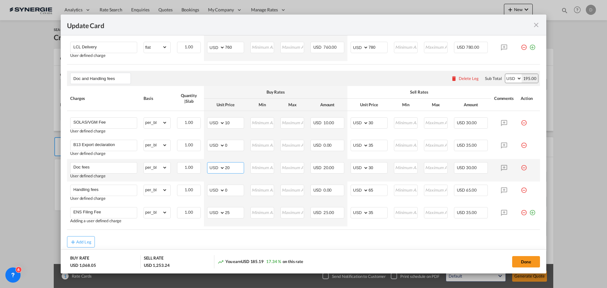
click at [226, 168] on input "20" at bounding box center [234, 167] width 19 height 9
click at [227, 167] on input "20" at bounding box center [234, 167] width 19 height 9
type input "25"
click at [369, 167] on input "30" at bounding box center [378, 167] width 19 height 9
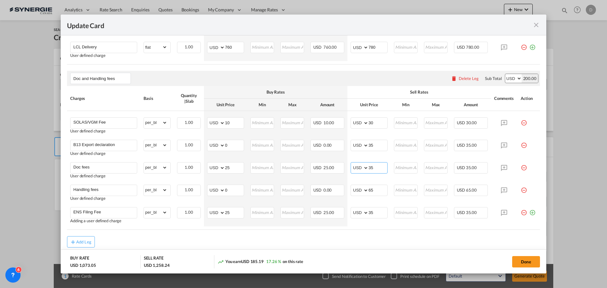
type input "35"
click at [336, 240] on div "Add Leg" at bounding box center [303, 241] width 473 height 11
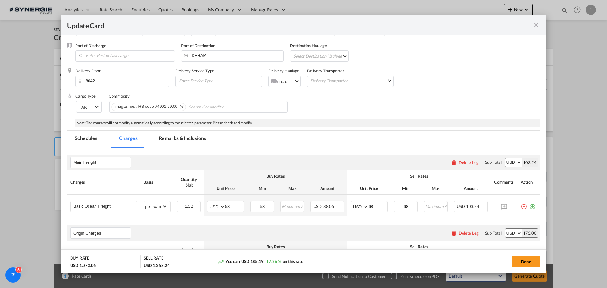
scroll to position [95, 0]
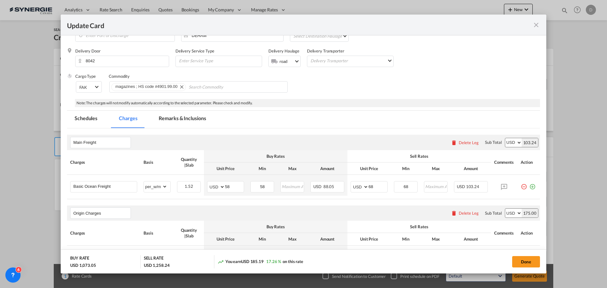
click at [192, 114] on md-tab-item "Remarks & Inclusions" at bounding box center [182, 119] width 62 height 17
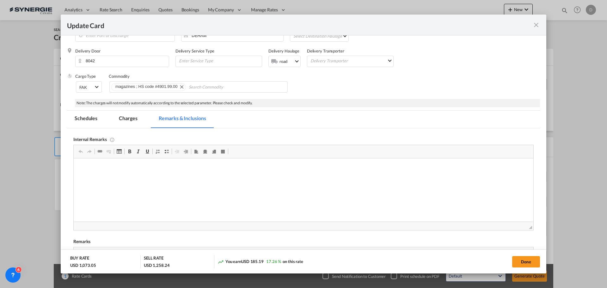
scroll to position [0, 0]
drag, startPoint x: 155, startPoint y: 174, endPoint x: 107, endPoint y: 170, distance: 48.9
click at [107, 170] on body "Odyssey https://app.frontapp.com/open/msg_1i3ofi33?key=QdzeasgBV5kgWB7MliYAjv16…" at bounding box center [303, 173] width 447 height 17
click at [107, 170] on p "Odyssey" at bounding box center [303, 168] width 447 height 7
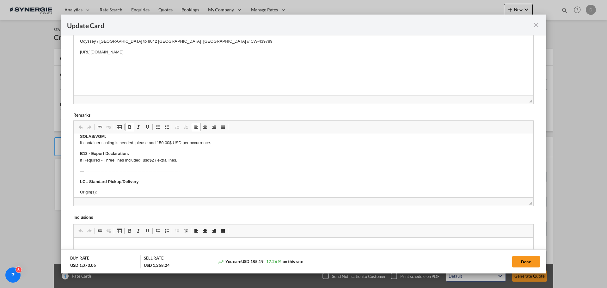
scroll to position [63, 0]
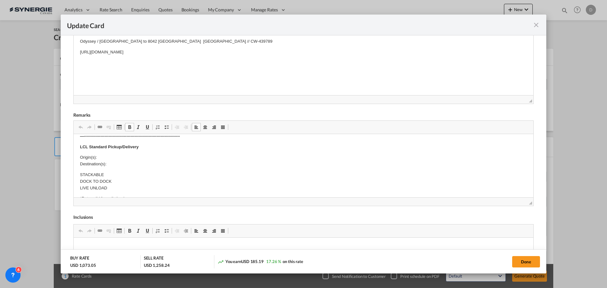
click at [102, 156] on p "Origin(s): Destination(s):" at bounding box center [303, 160] width 447 height 13
click at [123, 166] on p "Origin(s): Boucherville Destination(s):" at bounding box center [303, 160] width 447 height 13
click at [145, 176] on p "STACKABLE DOCK TO DOCK LIVE UNLOAD" at bounding box center [303, 182] width 447 height 20
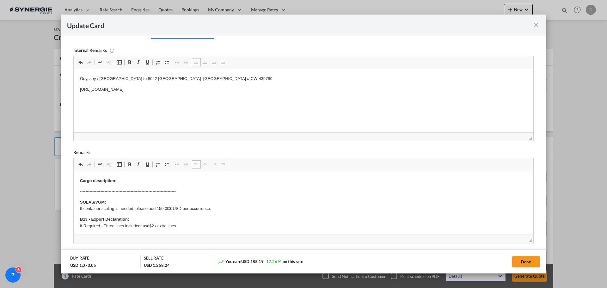
scroll to position [95, 0]
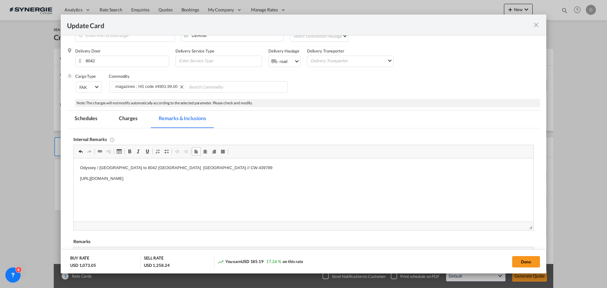
drag, startPoint x: 267, startPoint y: 180, endPoint x: 262, endPoint y: 183, distance: 5.1
click at [277, 144] on div "Internal Remarks Rich Text Editor, editor34 Editor toolbars Clipboard/Undo Undo…" at bounding box center [303, 179] width 460 height 102
click at [263, 177] on p "https://app.frontapp.com/open/msg_1i3ofi33?key=QdzeasgBV5kgWB7MliYAjv16rm13lQoo" at bounding box center [303, 179] width 447 height 7
click at [281, 192] on p "S&J / Google Drive" at bounding box center [303, 189] width 447 height 7
click at [533, 256] on button "Done" at bounding box center [526, 261] width 28 height 11
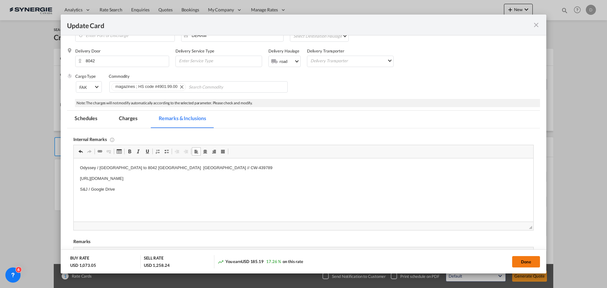
type input "14 Oct 2025"
type input "30 Oct 2025"
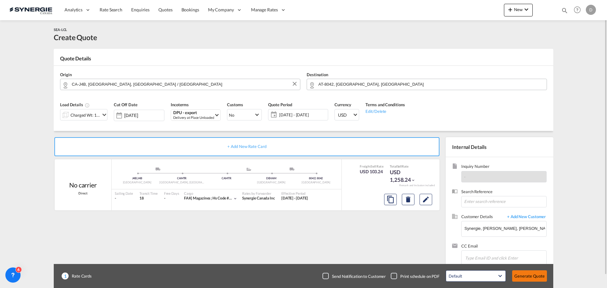
click at [529, 278] on button "Generate Quote" at bounding box center [529, 275] width 35 height 11
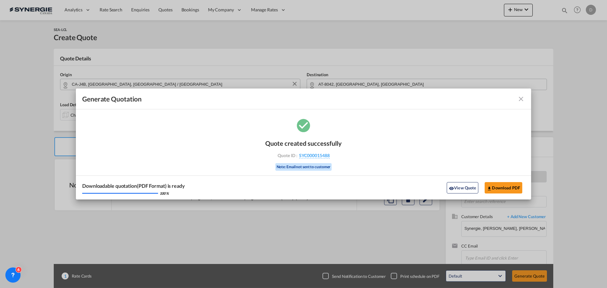
drag, startPoint x: 460, startPoint y: 186, endPoint x: 459, endPoint y: 181, distance: 4.8
click at [460, 186] on button "View Quote" at bounding box center [463, 187] width 32 height 11
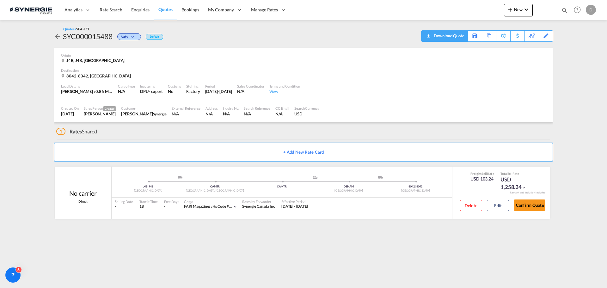
click at [459, 37] on div "Download Quote" at bounding box center [448, 36] width 32 height 10
click at [566, 10] on md-icon "icon-magnify" at bounding box center [564, 10] width 7 height 7
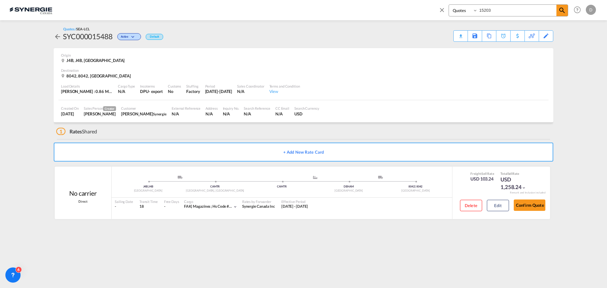
click at [458, 11] on select "Bookings Quotes Enquiries" at bounding box center [464, 10] width 30 height 11
click at [449, 5] on select "Bookings Quotes Enquiries" at bounding box center [464, 10] width 30 height 11
click at [485, 14] on input "15203" at bounding box center [517, 10] width 79 height 11
type input "15487"
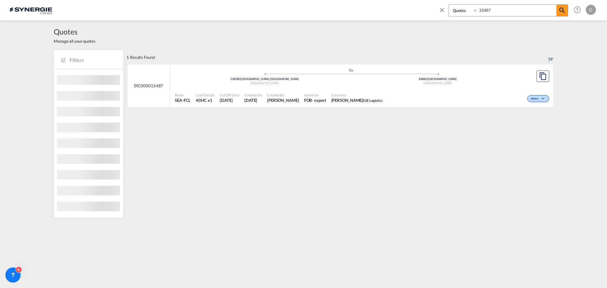
click at [329, 101] on div "Customer MAIDER ESCOBAR E2E Logistics" at bounding box center [357, 98] width 56 height 16
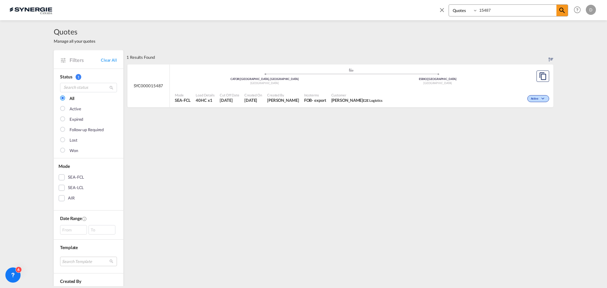
click at [441, 9] on md-icon "icon-close" at bounding box center [442, 9] width 7 height 7
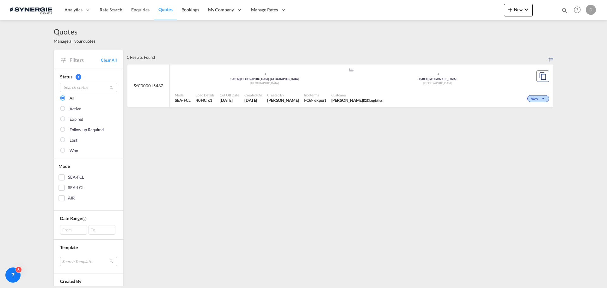
click at [356, 97] on span "MAIDER ESCOBAR E2E Logistics" at bounding box center [356, 100] width 51 height 6
click at [115, 10] on span "Rate Search" at bounding box center [111, 9] width 23 height 5
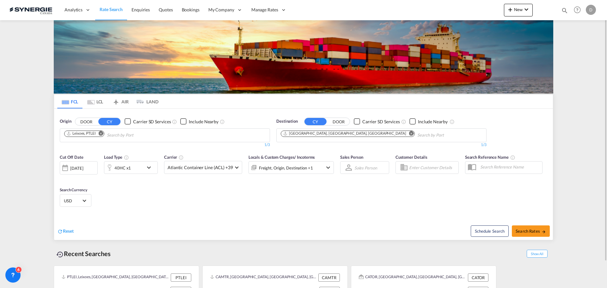
click at [268, 162] on div "Freight, Origin, Destination +1" at bounding box center [283, 167] width 68 height 13
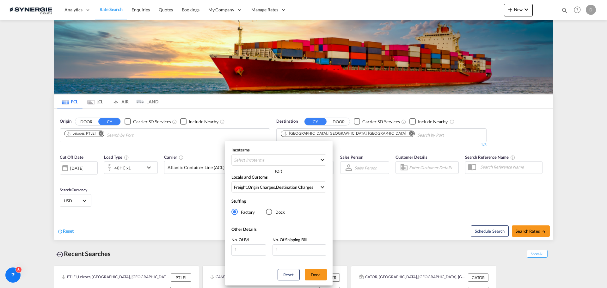
click at [180, 183] on div "Incoterms Select Incoterms FAS - import Free Alongside Ship CIF - export Cost,I…" at bounding box center [303, 144] width 607 height 288
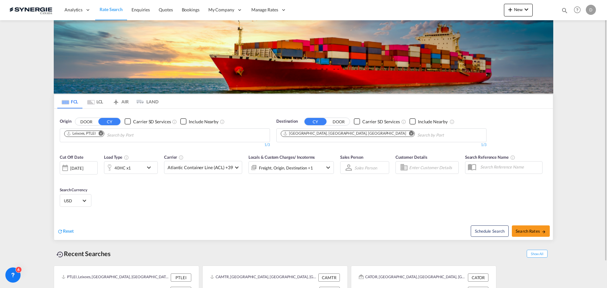
click at [196, 198] on div "Cut Off Date 15 Oct 2025 15 Oct 2025 Load Type 40HC x1 Carrier Atlantic Contain…" at bounding box center [303, 182] width 499 height 62
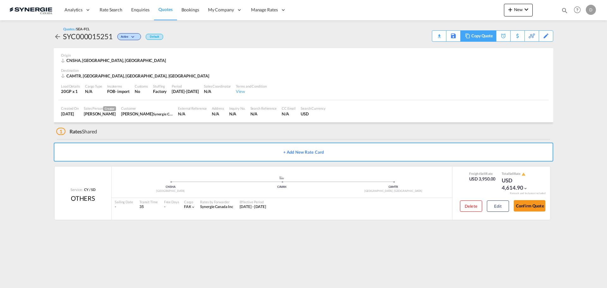
click at [491, 40] on div "Copy Quote" at bounding box center [483, 36] width 22 height 11
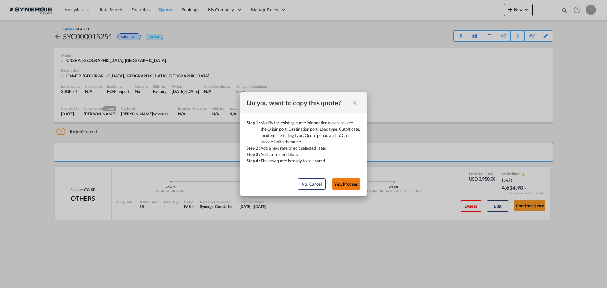
click at [339, 186] on button "Yes, Proceed" at bounding box center [346, 183] width 28 height 11
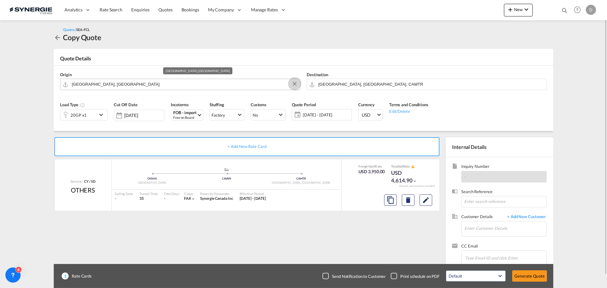
click at [293, 84] on button "Clear Input" at bounding box center [294, 83] width 9 height 9
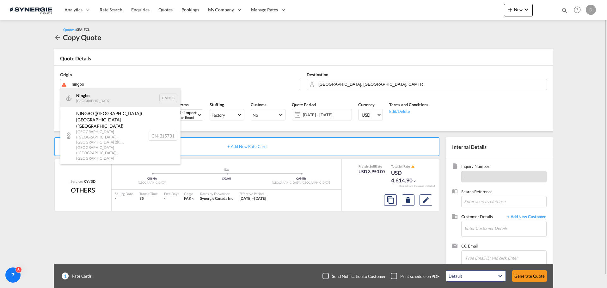
click at [101, 96] on div "Ningbo China CNNGB" at bounding box center [120, 97] width 120 height 19
type input "Ningbo, CNNGB"
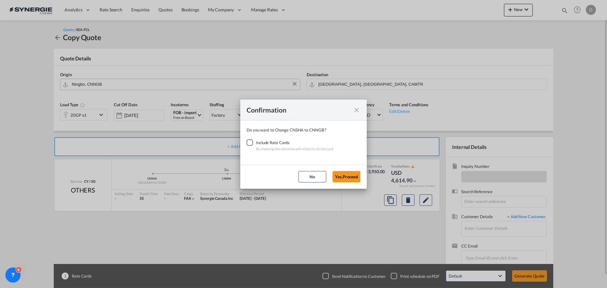
click at [250, 143] on div "Checkbox No Ink" at bounding box center [250, 142] width 6 height 6
click at [351, 178] on button "Yes,Proceed" at bounding box center [347, 176] width 28 height 11
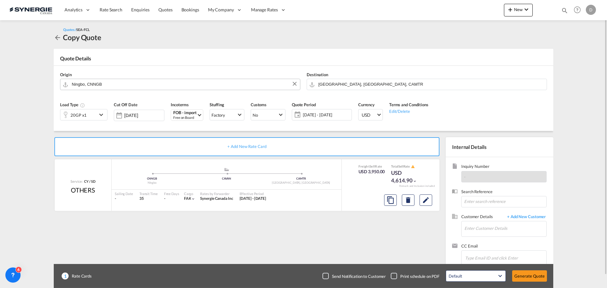
click at [317, 115] on span "06 Oct - 05 Nov 2025" at bounding box center [326, 115] width 47 height 6
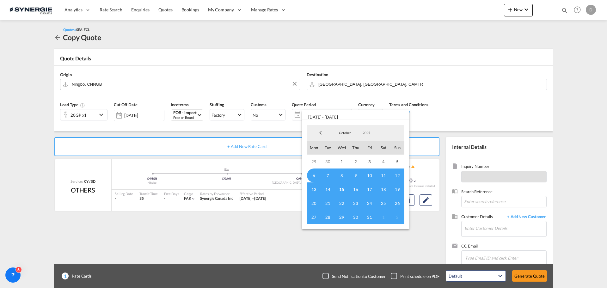
click at [344, 191] on span "15" at bounding box center [342, 189] width 14 height 14
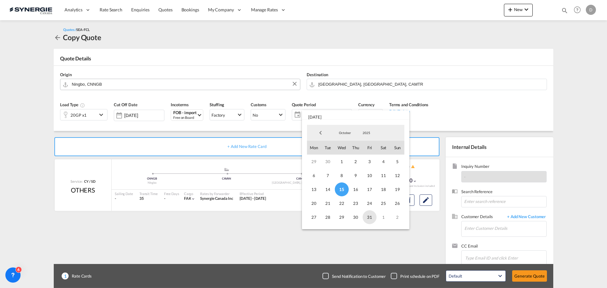
click at [368, 217] on span "31" at bounding box center [370, 217] width 14 height 14
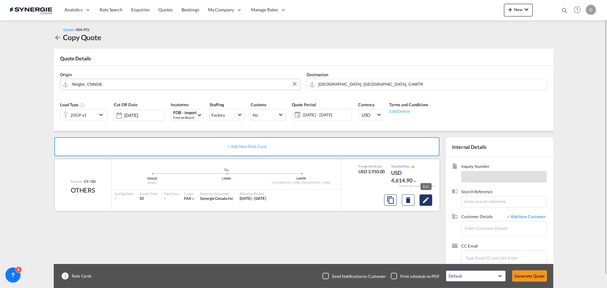
click at [424, 202] on md-icon "Edit" at bounding box center [426, 200] width 8 height 8
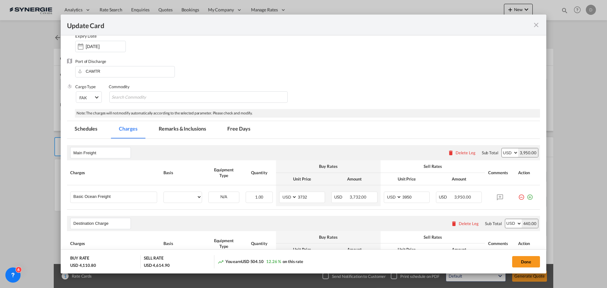
select select "per container"
select select "per B/L"
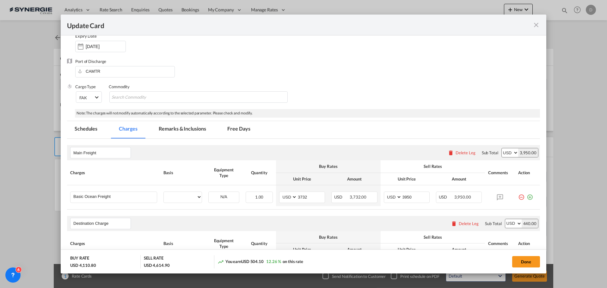
select select "per B/L"
select select "per shipment"
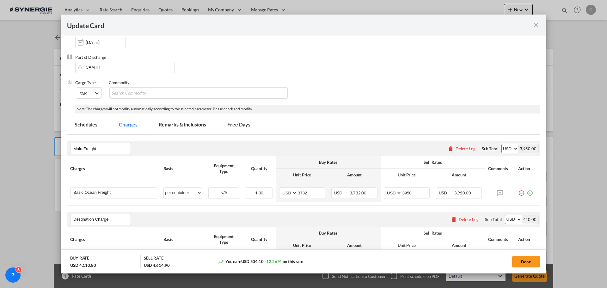
click at [194, 126] on md-tab-item "Remarks & Inclusions" at bounding box center [182, 125] width 62 height 17
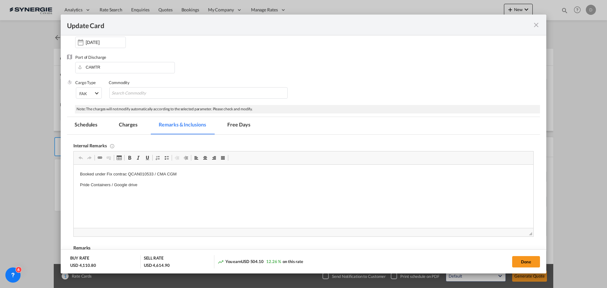
scroll to position [95, 0]
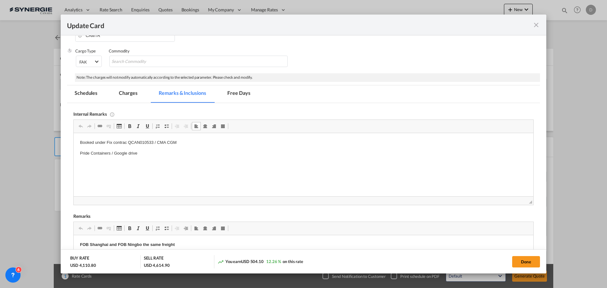
drag, startPoint x: 182, startPoint y: 143, endPoint x: 155, endPoint y: 145, distance: 27.6
drag, startPoint x: 177, startPoint y: 142, endPoint x: 129, endPoint y: 142, distance: 48.1
click at [129, 142] on p "Booked under Fix contrac QCAN010533 / CMA CGM" at bounding box center [303, 142] width 447 height 7
drag, startPoint x: 149, startPoint y: 139, endPoint x: 128, endPoint y: 143, distance: 21.1
click at [128, 143] on html "Booked under Fix contrac MSC / Pride Containers / Google drive" at bounding box center [304, 148] width 460 height 30
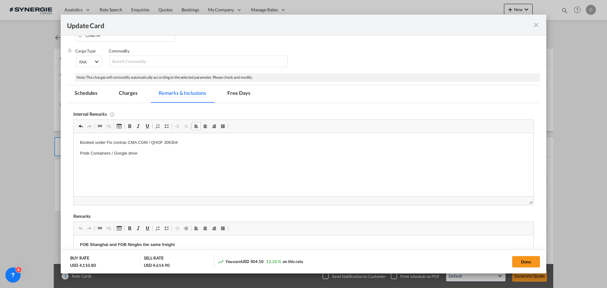
click at [129, 94] on md-tab-item "Charges" at bounding box center [128, 93] width 34 height 17
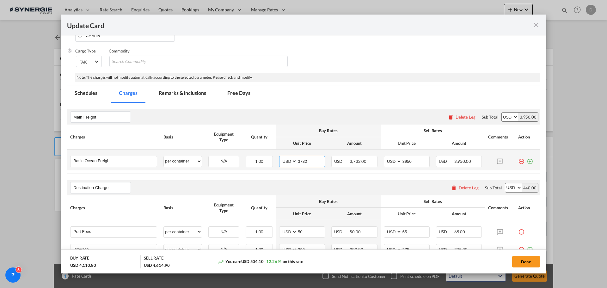
click at [305, 163] on input "3732" at bounding box center [311, 160] width 28 height 9
click at [301, 162] on input "315" at bounding box center [311, 160] width 28 height 9
drag, startPoint x: 301, startPoint y: 162, endPoint x: 292, endPoint y: 163, distance: 8.9
click at [292, 163] on md-input-container "AED AFN ALL AMD ANG AOA ARS AUD AWG AZN BAM BBD BDT BGN BHD BIF BMD BND BOB BRL…" at bounding box center [302, 161] width 46 height 11
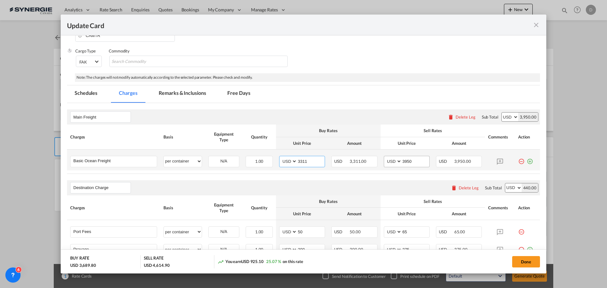
type input "3311"
click at [404, 160] on input "3950" at bounding box center [416, 160] width 28 height 9
type input "3615"
click at [403, 171] on table "Charges Basis Equipment Type Quantity Buy Rates Sell Rates Comments Action Unit…" at bounding box center [303, 149] width 473 height 49
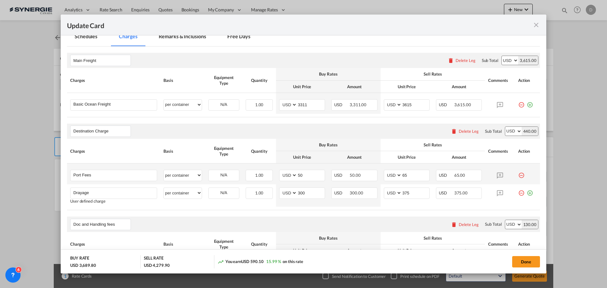
scroll to position [158, 0]
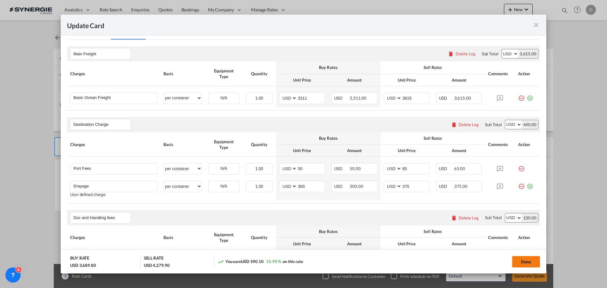
click at [522, 262] on button "Done" at bounding box center [526, 261] width 28 height 11
type input "14 Sep 2025"
type input "04 Nov 2025"
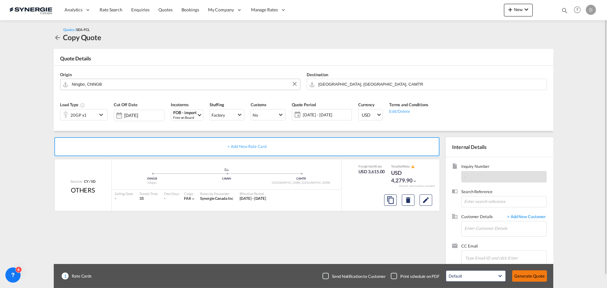
click at [531, 274] on button "Generate Quote" at bounding box center [529, 275] width 35 height 11
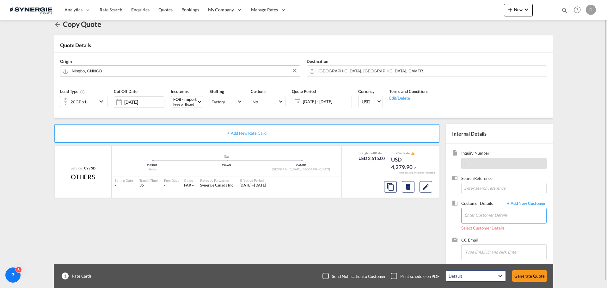
click at [474, 212] on input "Enter Customer Details" at bounding box center [506, 215] width 82 height 14
paste input "m.fortin@synergiecanada.com"
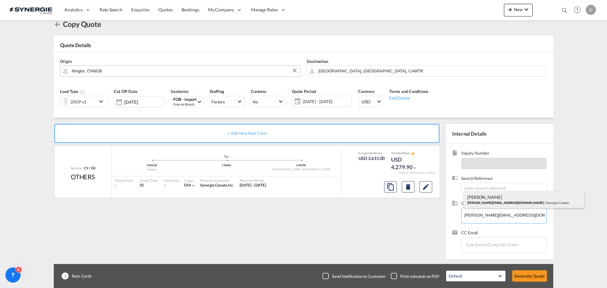
click at [475, 201] on div "Marie Anick Fortin m.fortin@synergiecanada.com | Synergie Canada" at bounding box center [524, 199] width 120 height 17
type input "Synergie Canada, Marie Anick Fortin, m.fortin@synergiecanada.com"
click at [424, 188] on md-icon "Edit" at bounding box center [426, 187] width 8 height 8
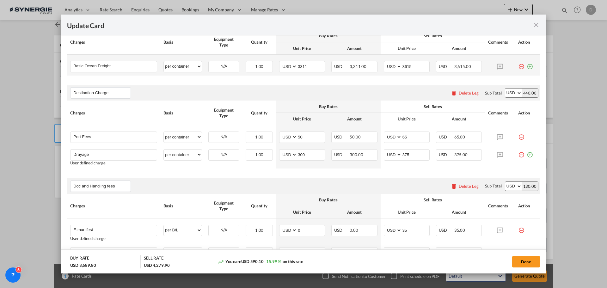
scroll to position [158, 0]
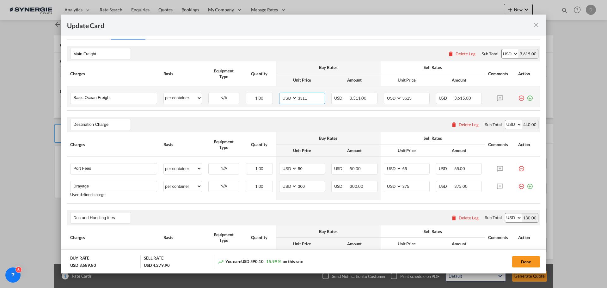
click at [301, 97] on input "3311" at bounding box center [311, 97] width 28 height 9
type input "3280"
click at [405, 97] on input "3615" at bounding box center [416, 97] width 28 height 9
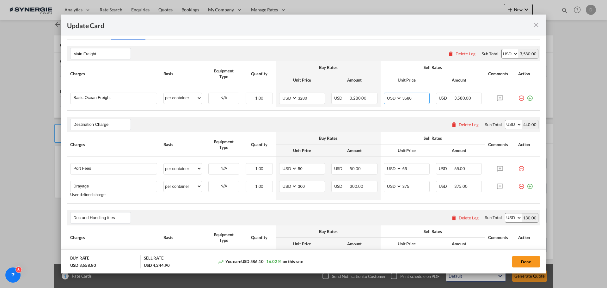
type input "3580"
click at [384, 124] on div "Destination Charge Please enter leg name Leg Name Already Exists Delete Leg Sub…" at bounding box center [303, 124] width 473 height 15
click at [523, 258] on button "Done" at bounding box center [526, 261] width 28 height 11
type input "14 Sep 2025"
type input "04 Nov 2025"
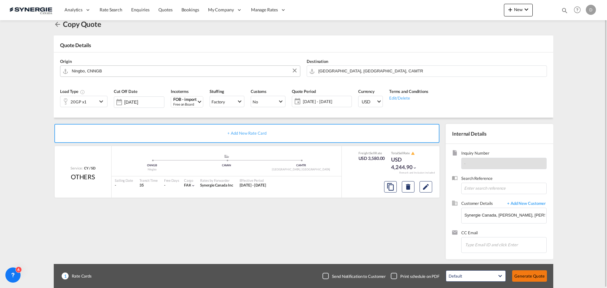
click at [527, 277] on button "Generate Quote" at bounding box center [529, 275] width 35 height 11
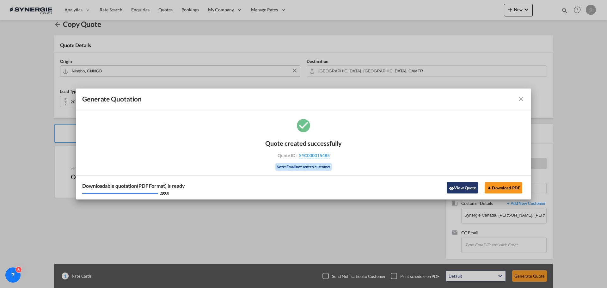
click at [458, 188] on button "View Quote" at bounding box center [463, 187] width 32 height 11
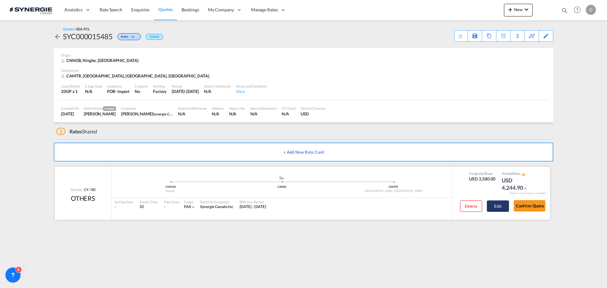
click at [498, 209] on button "Edit" at bounding box center [498, 206] width 22 height 11
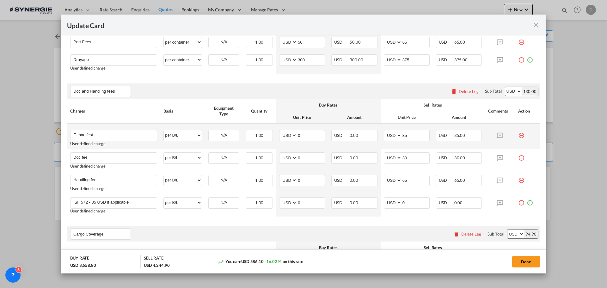
scroll to position [373, 0]
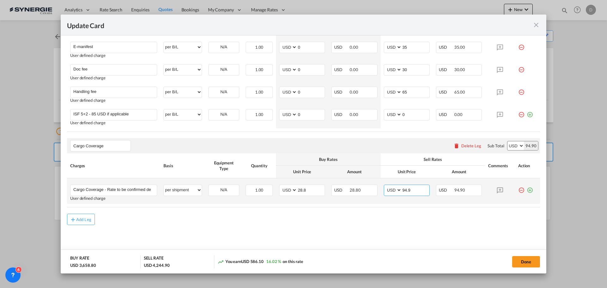
drag, startPoint x: 399, startPoint y: 191, endPoint x: 422, endPoint y: 189, distance: 23.5
click at [422, 189] on input "94.9" at bounding box center [416, 189] width 28 height 9
type input "113.42"
drag, startPoint x: 305, startPoint y: 190, endPoint x: 283, endPoint y: 190, distance: 21.8
click at [283, 190] on md-input-container "AED AFN ALL AMD ANG AOA ARS AUD AWG AZN BAM BBD BDT BGN BHD BIF BMD BND BOB BRL…" at bounding box center [302, 190] width 46 height 11
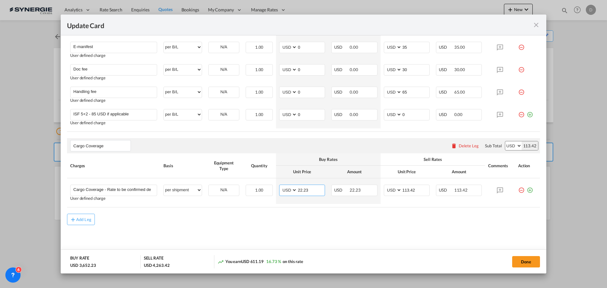
type input "22.23"
click at [281, 221] on div "Add Leg" at bounding box center [303, 219] width 473 height 11
click at [521, 257] on button "Done" at bounding box center [526, 261] width 28 height 11
type input "14 Sep 2025"
type input "04 Nov 2025"
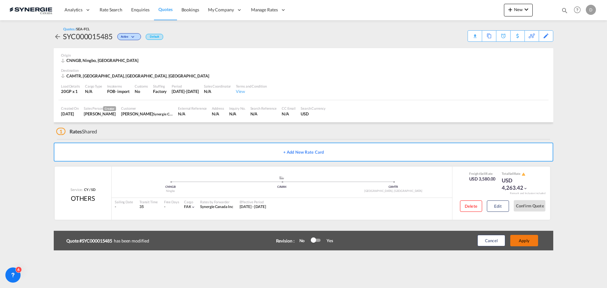
click at [528, 242] on button "Apply" at bounding box center [524, 240] width 28 height 11
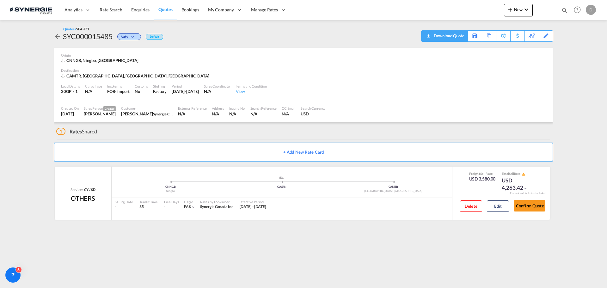
click at [460, 38] on div "Download Quote" at bounding box center [448, 36] width 32 height 10
click at [500, 209] on button "Edit" at bounding box center [498, 206] width 22 height 11
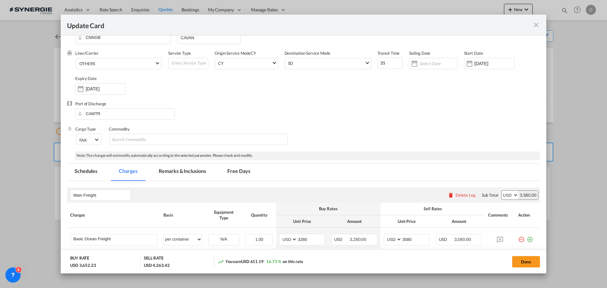
scroll to position [32, 0]
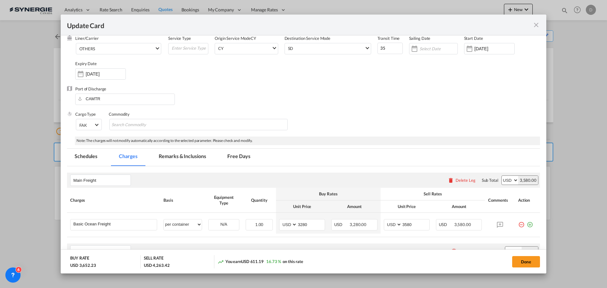
click at [189, 149] on md-tab-item "Remarks & Inclusions" at bounding box center [182, 157] width 62 height 17
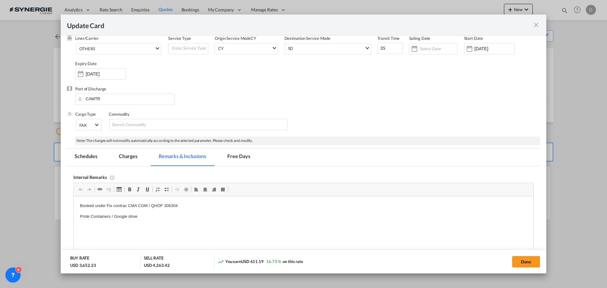
scroll to position [0, 0]
drag, startPoint x: 182, startPoint y: 206, endPoint x: 96, endPoint y: 205, distance: 86.3
click at [96, 206] on p "Booked under Fix contrac CMA CGM / QHOF 306304" at bounding box center [303, 206] width 447 height 7
click at [524, 263] on button "Done" at bounding box center [526, 261] width 28 height 11
type input "14 Sep 2025"
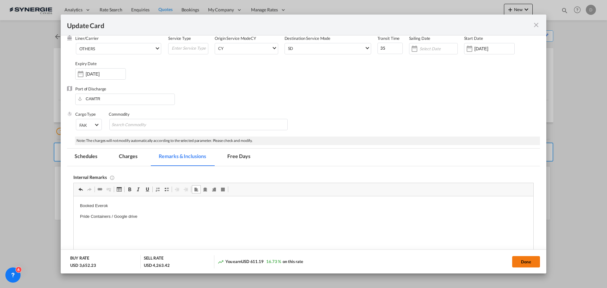
type input "04 Nov 2025"
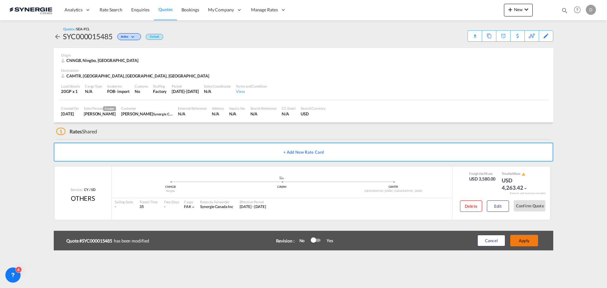
click at [524, 239] on button "Apply" at bounding box center [524, 240] width 28 height 11
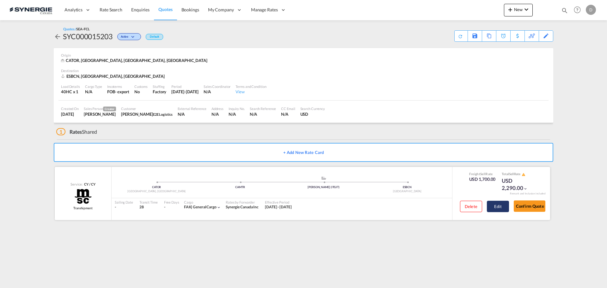
click at [497, 210] on button "Edit" at bounding box center [498, 206] width 22 height 11
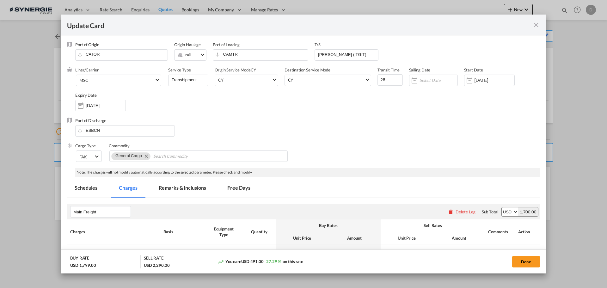
select select "per container"
select select "per B/L"
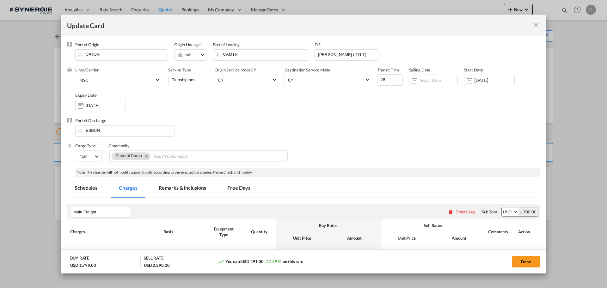
select select "per shipment"
select select "per container"
click at [504, 139] on div "Port of Discharge ESBCN" at bounding box center [303, 130] width 473 height 25
click at [203, 190] on md-tab-item "Remarks & Inclusions" at bounding box center [182, 188] width 62 height 17
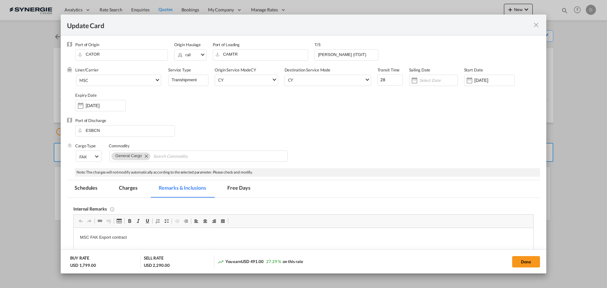
click at [536, 26] on md-icon "icon-close fg-AAA8AD m-0 pointer" at bounding box center [537, 25] width 8 height 8
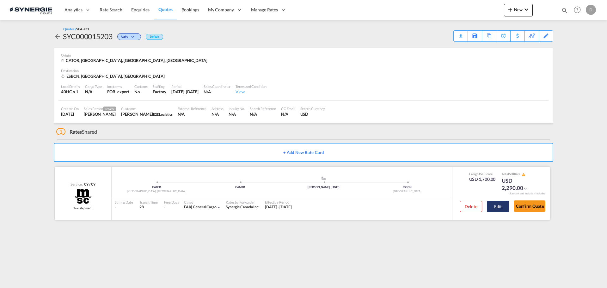
click at [503, 209] on button "Edit" at bounding box center [498, 206] width 22 height 11
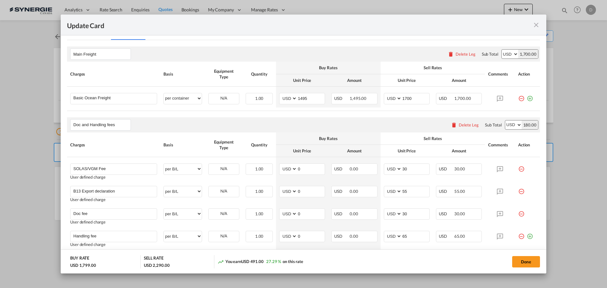
scroll to position [158, 0]
click at [536, 27] on md-icon "icon-close fg-AAA8AD m-0 pointer" at bounding box center [537, 25] width 8 height 8
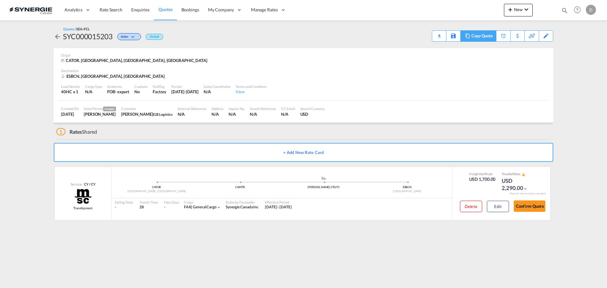
click at [490, 38] on div "Copy Quote" at bounding box center [483, 36] width 22 height 11
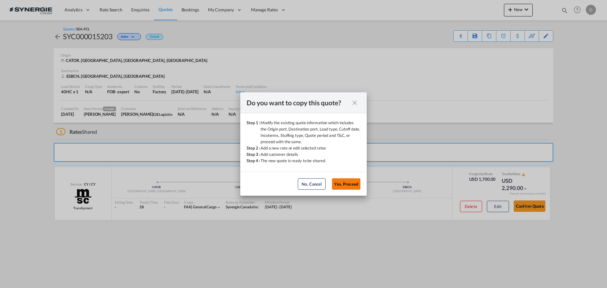
click at [342, 182] on button "Yes, Proceed" at bounding box center [346, 183] width 28 height 11
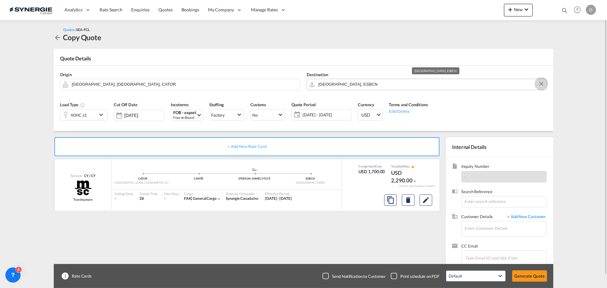
click at [542, 82] on button "Clear Input" at bounding box center [541, 83] width 9 height 9
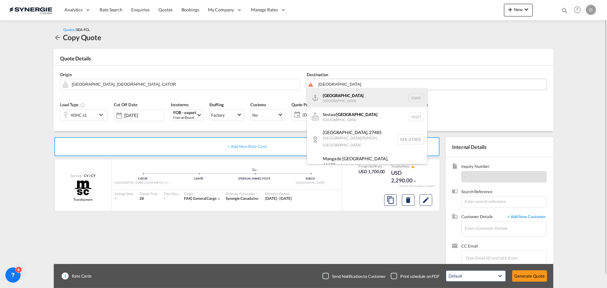
click at [332, 97] on div "Bilbao Spain ESBIO" at bounding box center [367, 97] width 120 height 19
type input "Bilbao, ESBIO"
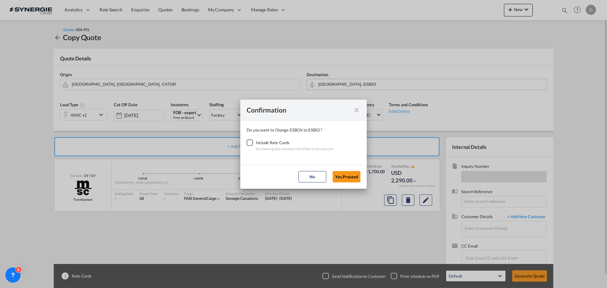
click at [251, 143] on div "Checkbox No Ink" at bounding box center [250, 142] width 6 height 6
click at [341, 174] on button "Yes,Proceed" at bounding box center [347, 176] width 28 height 11
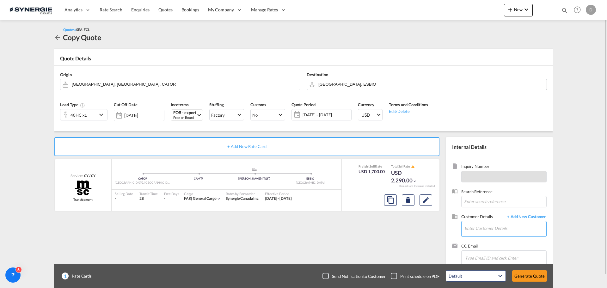
click at [499, 227] on input "Enter Customer Details" at bounding box center [506, 228] width 82 height 14
paste input "maider.escobar@e2elogistics.es"
click at [503, 216] on div "MAIDER ESCOBAR maider.escobar@e2elogistics.es | E2E Logistics" at bounding box center [524, 212] width 120 height 17
type input "E2E Logistics, MAIDER ESCOBAR, maider.escobar@e2elogistics.es"
click at [423, 200] on md-icon "Edit" at bounding box center [426, 200] width 8 height 8
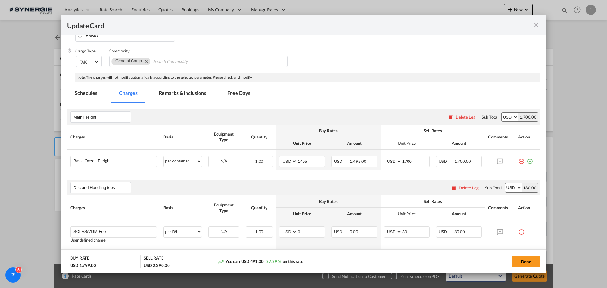
scroll to position [127, 0]
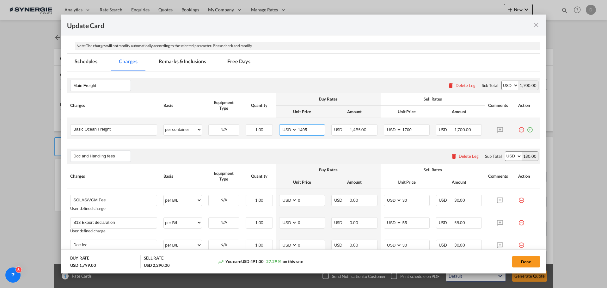
click at [300, 130] on input "1495" at bounding box center [311, 129] width 28 height 9
type input "1606"
click at [409, 129] on input "1700" at bounding box center [416, 129] width 28 height 9
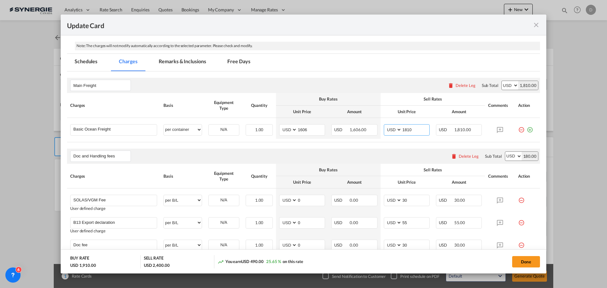
type input "1810"
click at [394, 153] on div "Doc and Handling fees Please enter leg name Leg Name Already Exists Delete Leg …" at bounding box center [303, 156] width 473 height 15
drag, startPoint x: 198, startPoint y: 62, endPoint x: 199, endPoint y: 65, distance: 3.6
click at [198, 62] on md-tab-item "Remarks & Inclusions" at bounding box center [182, 62] width 62 height 17
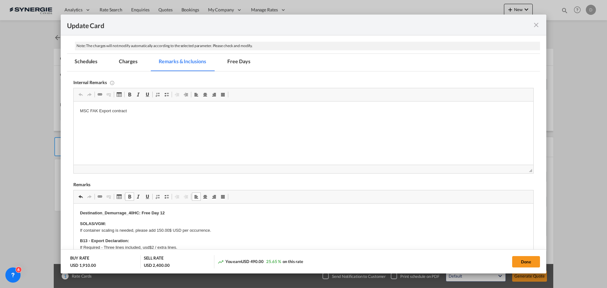
click at [170, 212] on p "Destination_Demurrage_40HC: Free Day 12" at bounding box center [303, 213] width 447 height 7
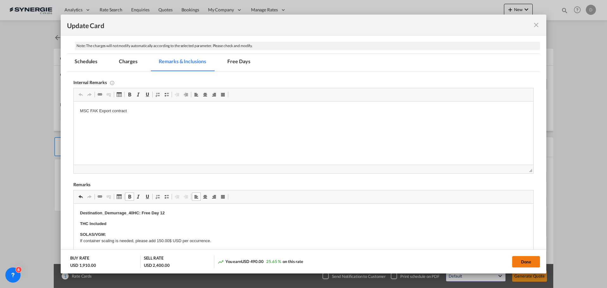
click at [525, 262] on button "Done" at bounding box center [526, 261] width 28 height 11
type input "01 Oct 2025"
type input "29 Oct 2025"
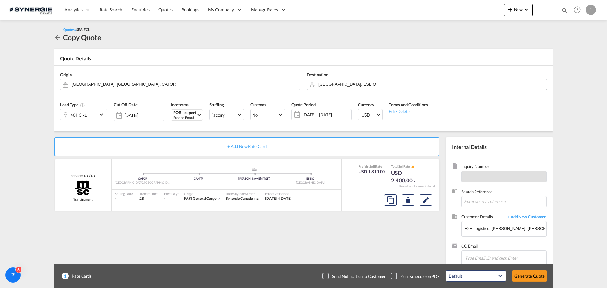
scroll to position [71, 0]
click at [529, 276] on button "Generate Quote" at bounding box center [529, 275] width 35 height 11
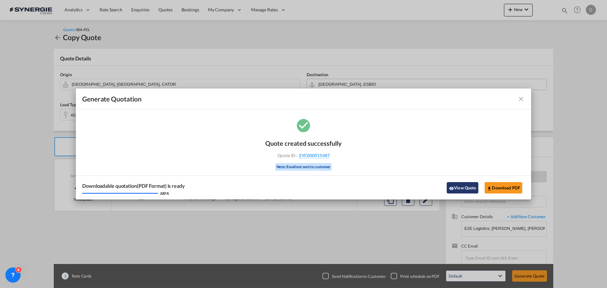
click at [451, 190] on md-icon "icon-eye" at bounding box center [451, 188] width 5 height 5
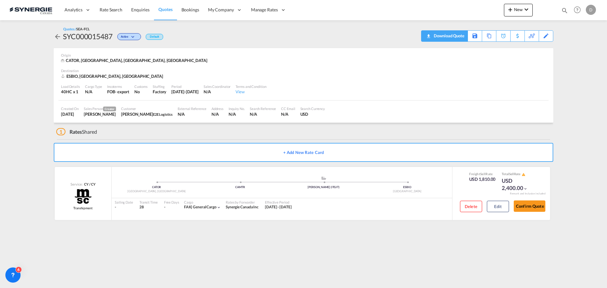
click at [457, 40] on div "Download Quote" at bounding box center [448, 36] width 32 height 10
click at [496, 210] on button "Edit" at bounding box center [498, 206] width 22 height 11
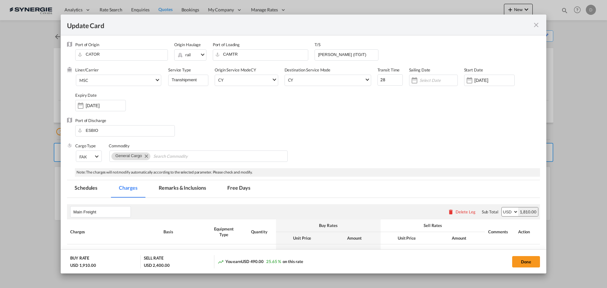
select select "per container"
select select "per B/L"
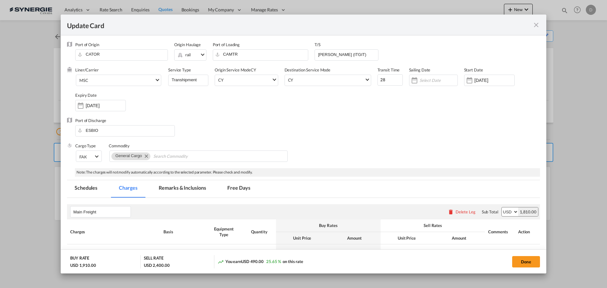
select select "per shipment"
select select "per container"
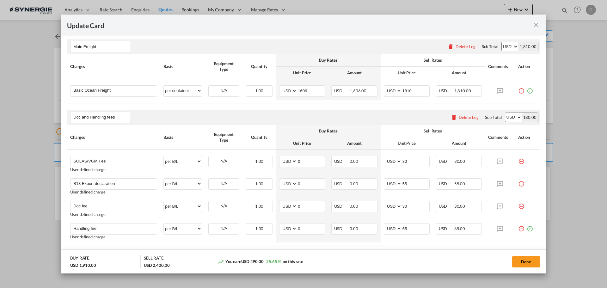
scroll to position [127, 0]
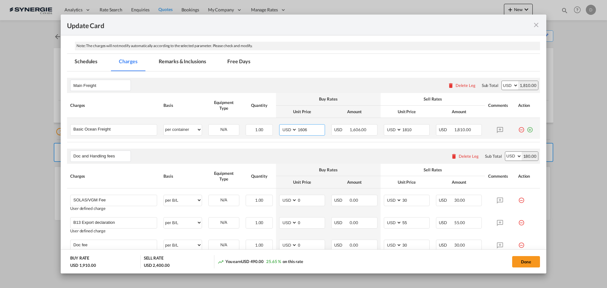
click at [299, 132] on input "1606" at bounding box center [311, 129] width 28 height 9
type input "1681"
click at [369, 140] on table "Charges Basis Equipment Type Quantity Buy Rates Sell Rates Comments Action Unit…" at bounding box center [303, 117] width 473 height 49
click at [406, 129] on input "1810" at bounding box center [416, 129] width 28 height 9
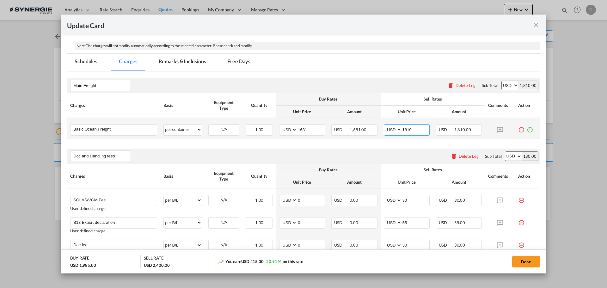
click at [406, 129] on input "1810" at bounding box center [416, 129] width 28 height 9
drag, startPoint x: 404, startPoint y: 129, endPoint x: 380, endPoint y: 138, distance: 26.3
click at [410, 134] on input "1810" at bounding box center [416, 129] width 28 height 9
type input "1881"
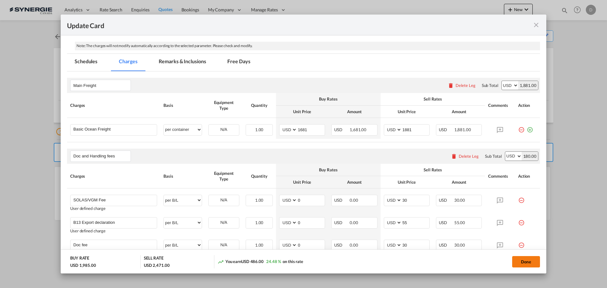
click at [525, 266] on button "Done" at bounding box center [526, 261] width 28 height 11
type input "[DATE]"
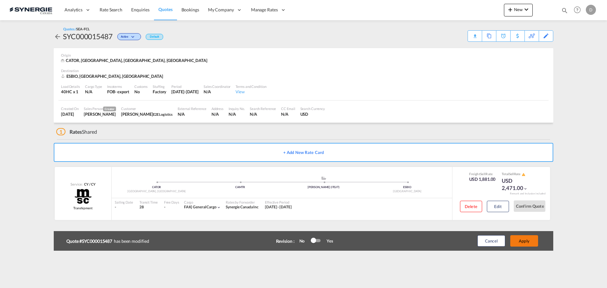
click at [527, 243] on button "Apply" at bounding box center [524, 240] width 28 height 11
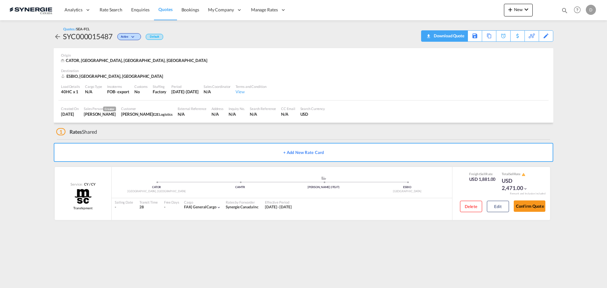
click at [459, 36] on div "Download Quote" at bounding box center [448, 36] width 32 height 10
